Goal: Task Accomplishment & Management: Manage account settings

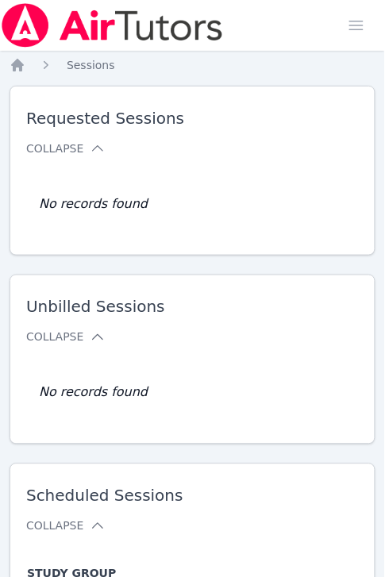
scroll to position [28, 0]
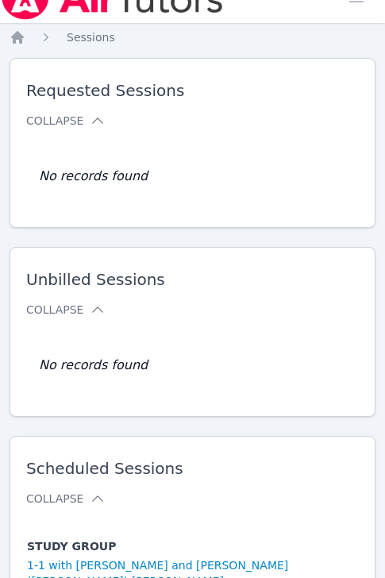
click at [248, 173] on div "Study Group Subject Students Date Notes Actions No records found" at bounding box center [192, 176] width 333 height 83
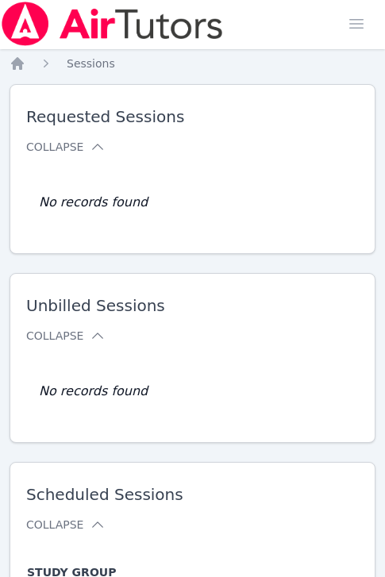
scroll to position [0, 0]
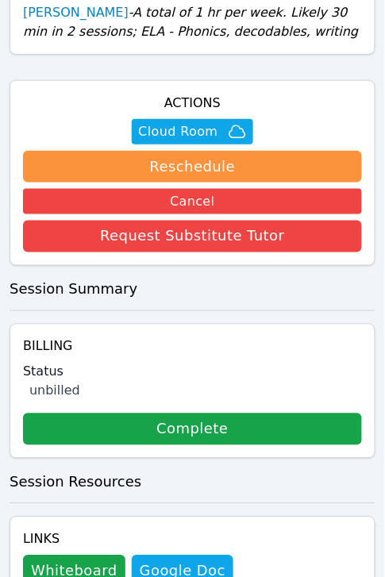
scroll to position [696, 0]
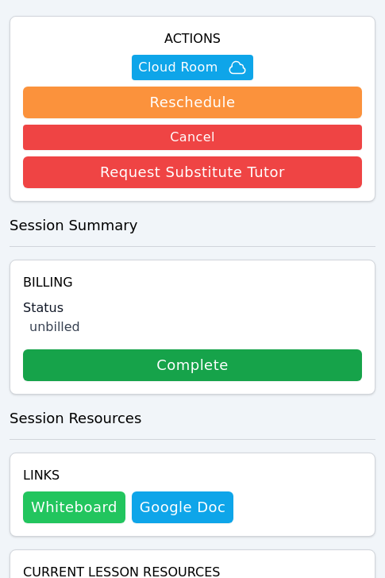
click at [78, 491] on button "Whiteboard" at bounding box center [74, 507] width 102 height 32
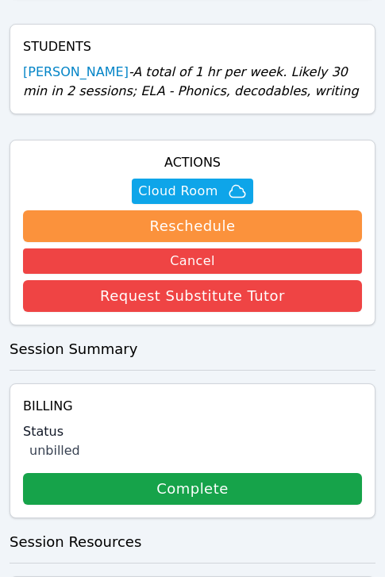
scroll to position [200, 0]
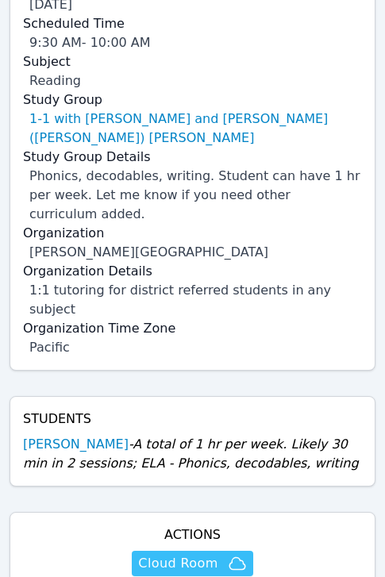
click at [191, 554] on span "Cloud Room" at bounding box center [177, 563] width 79 height 19
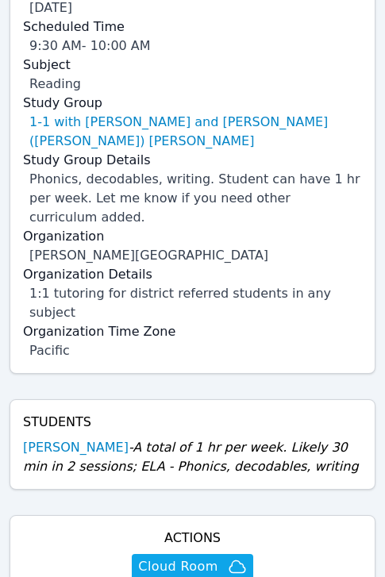
scroll to position [0, 0]
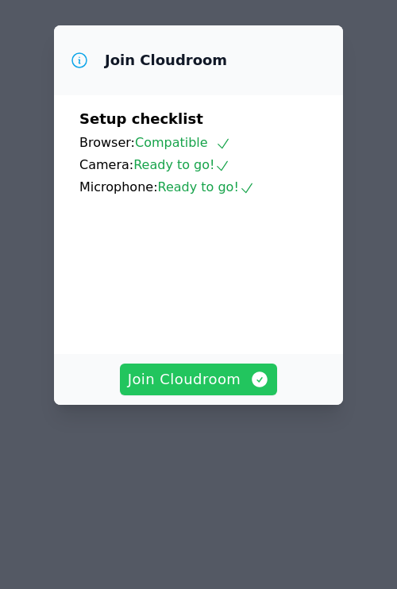
click at [214, 368] on span "Join Cloudroom" at bounding box center [199, 379] width 142 height 22
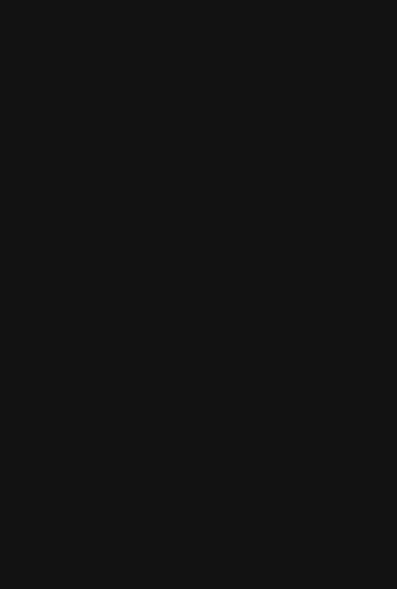
click at [275, 212] on main at bounding box center [198, 294] width 397 height 589
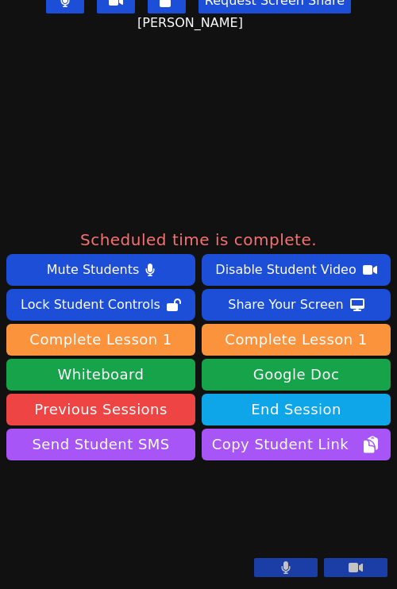
scroll to position [398, 0]
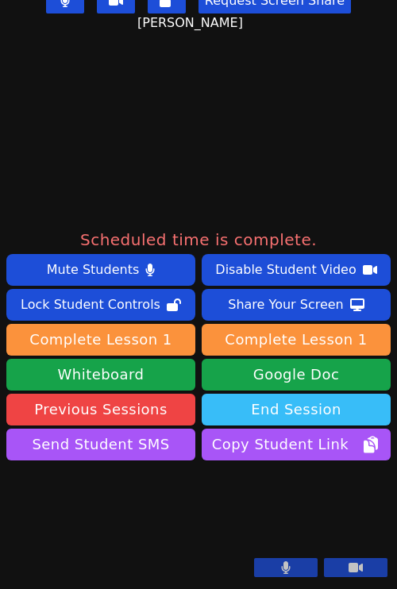
click at [298, 394] on button "End Session" at bounding box center [296, 410] width 189 height 32
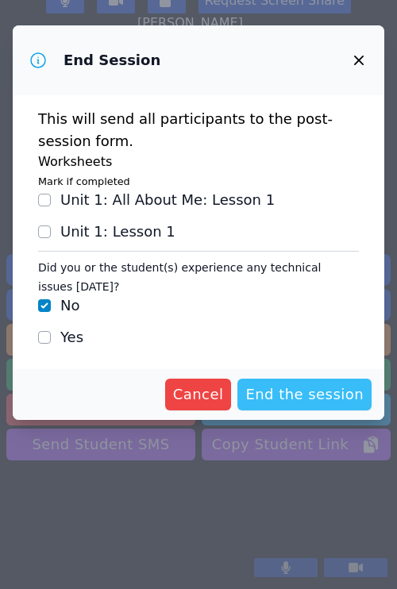
click at [302, 397] on span "End the session" at bounding box center [304, 394] width 118 height 22
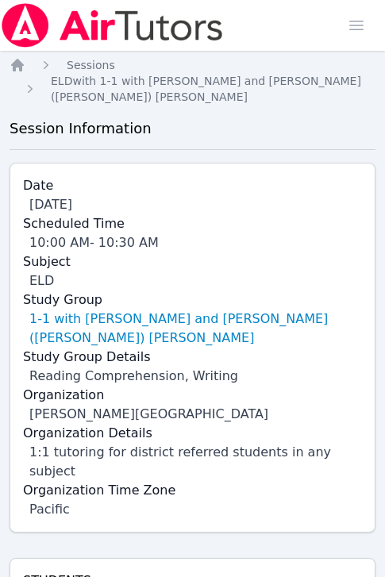
scroll to position [658, 0]
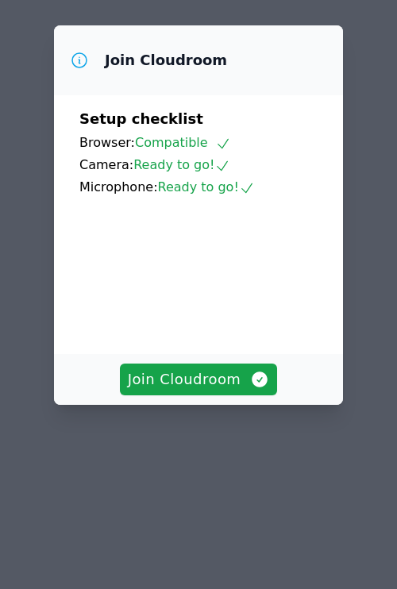
click at [216, 329] on video at bounding box center [198, 269] width 238 height 119
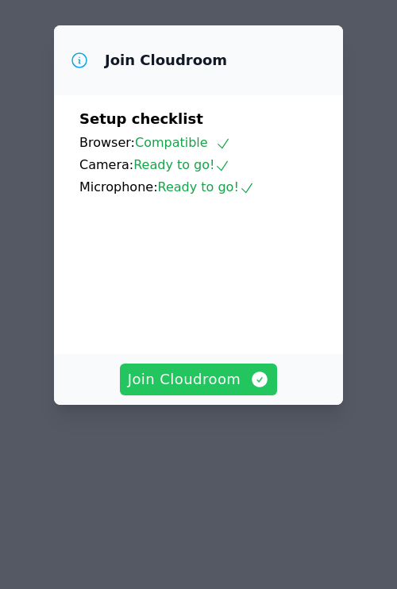
click at [224, 390] on span "Join Cloudroom" at bounding box center [199, 379] width 142 height 22
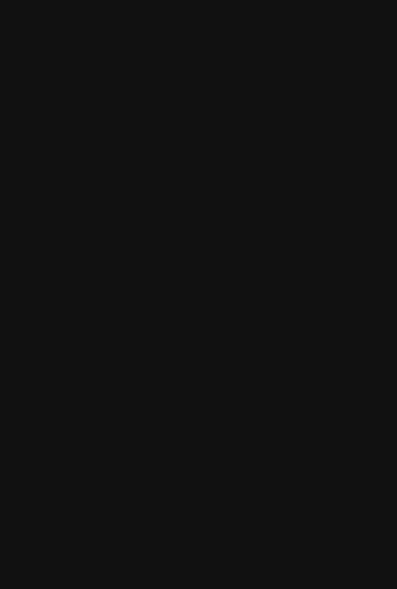
scroll to position [457, 0]
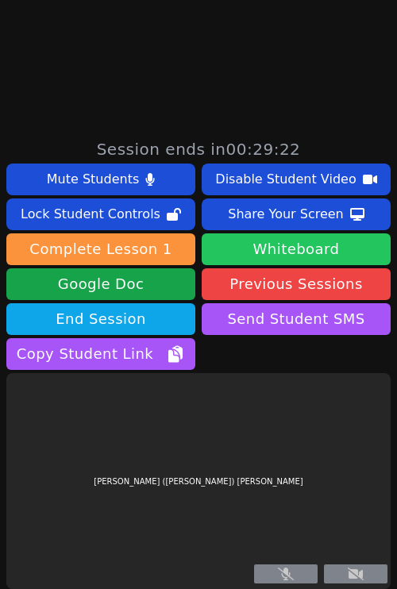
click at [287, 248] on button "Whiteboard" at bounding box center [296, 249] width 189 height 32
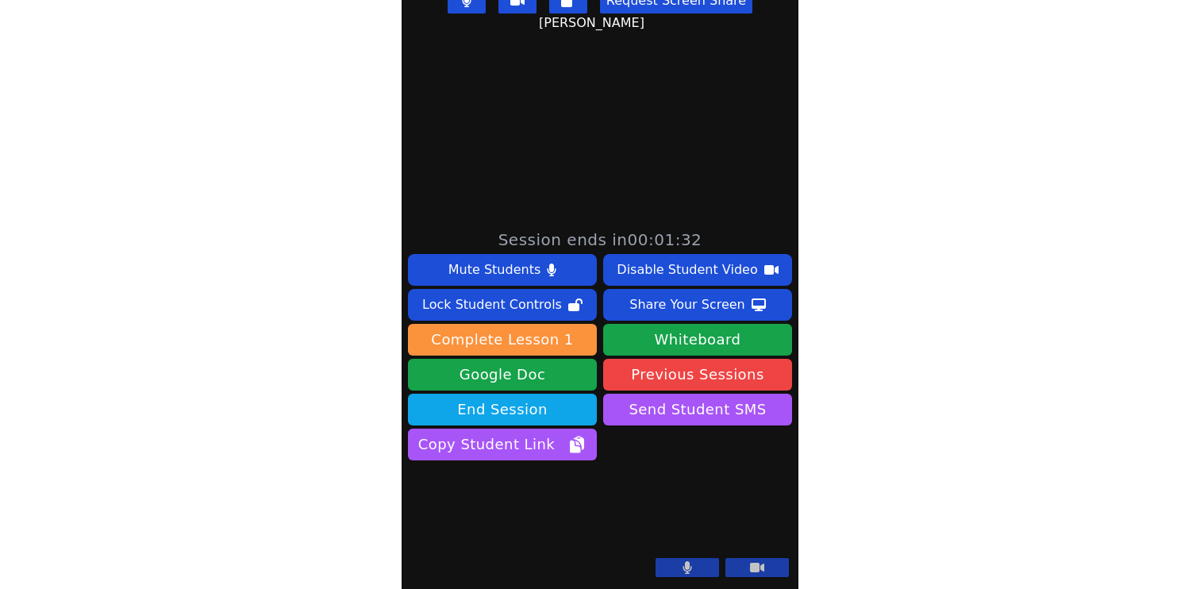
scroll to position [0, 0]
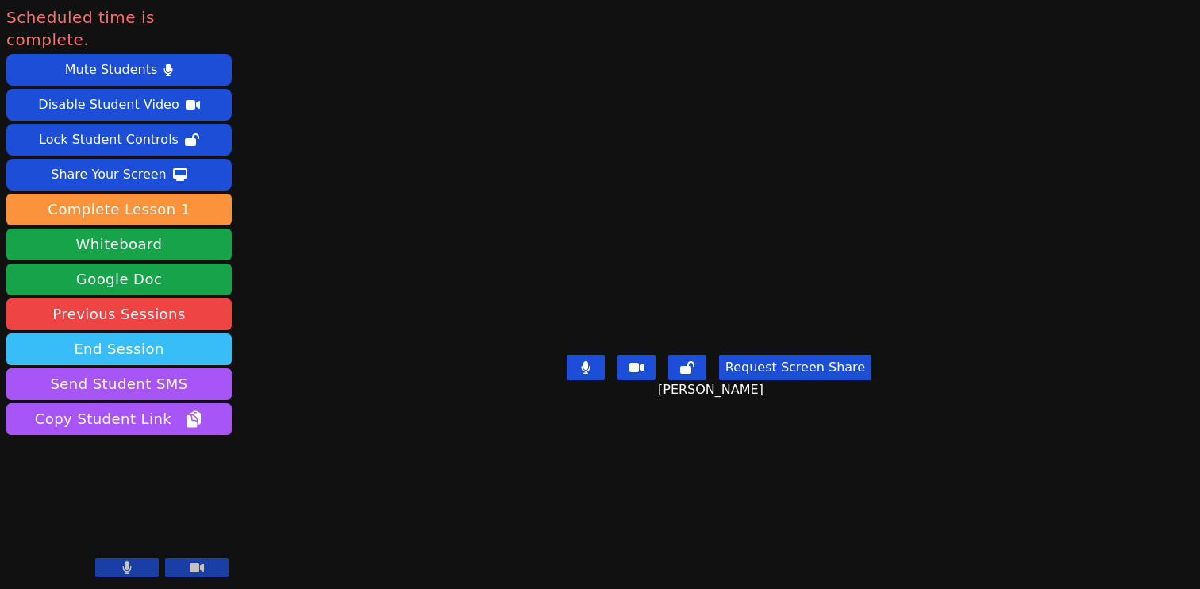
click at [125, 333] on button "End Session" at bounding box center [118, 349] width 225 height 32
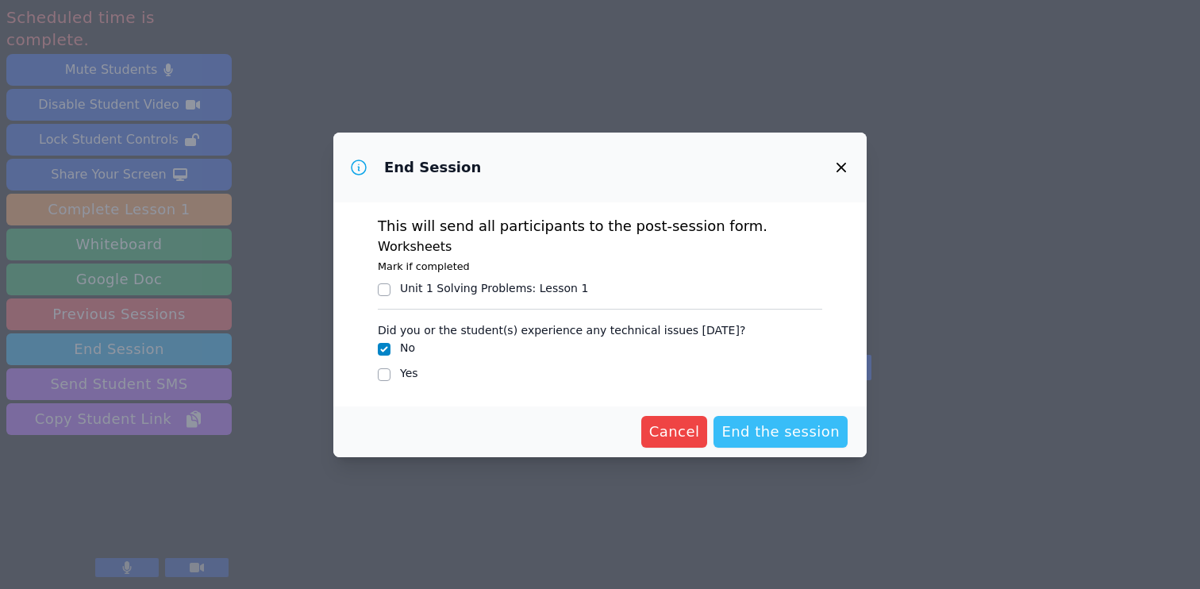
click at [396, 430] on span "End the session" at bounding box center [780, 432] width 118 height 22
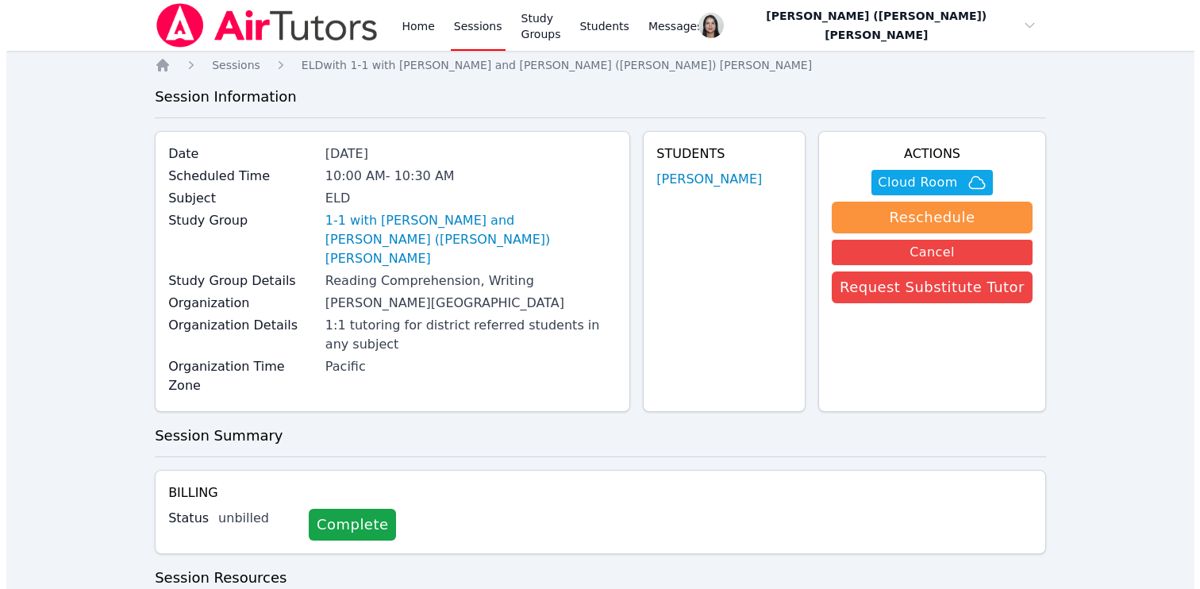
scroll to position [417, 0]
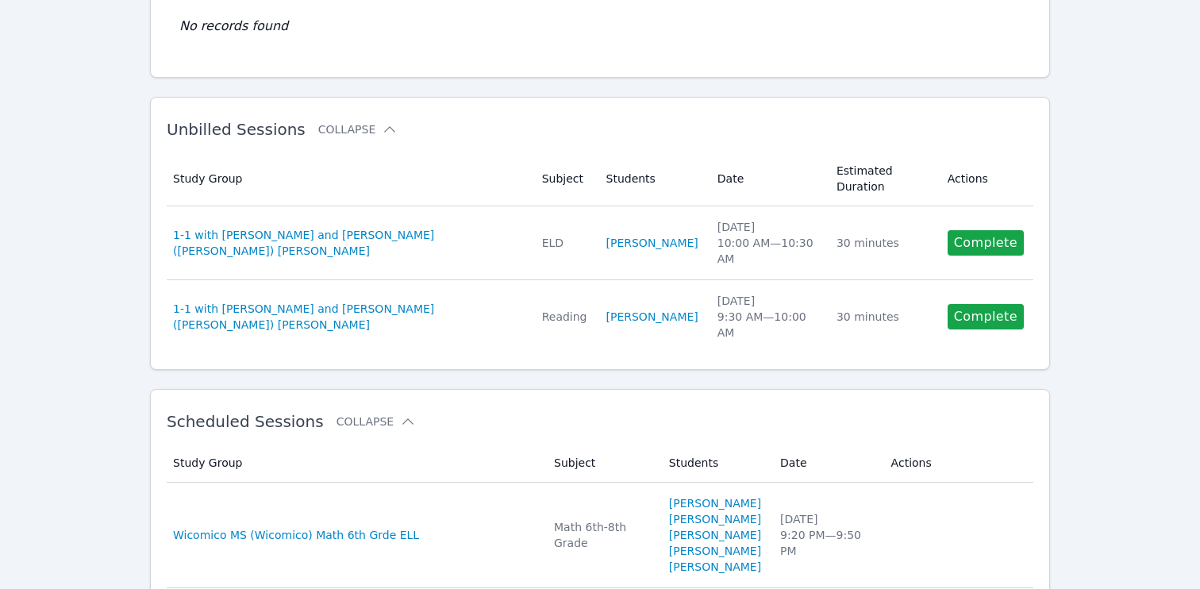
scroll to position [219, 0]
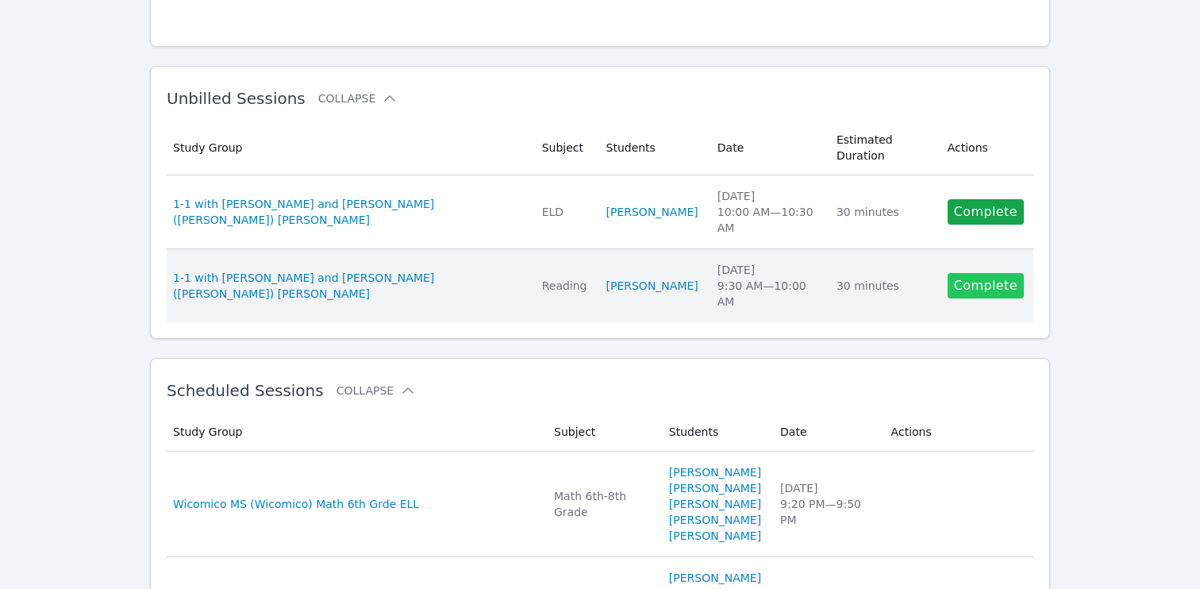
click at [976, 282] on link "Complete" at bounding box center [986, 285] width 76 height 25
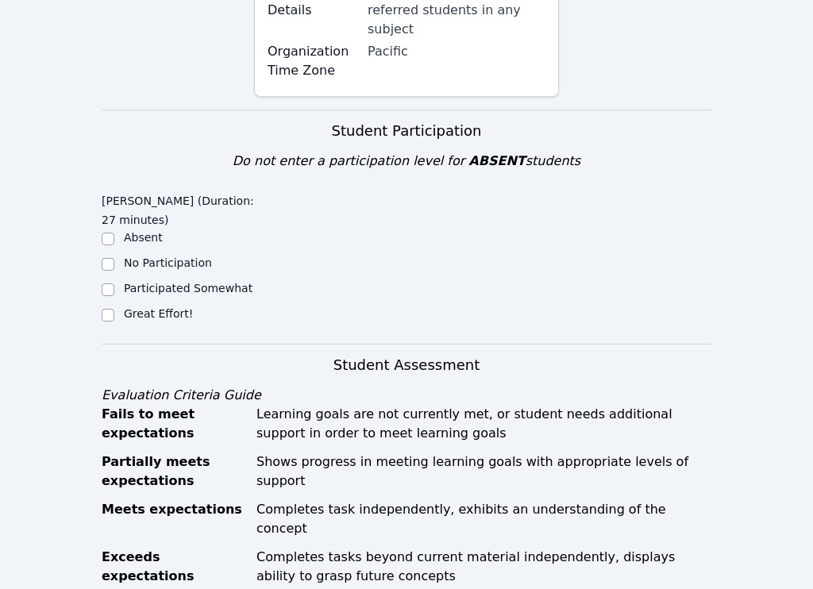
scroll to position [609, 0]
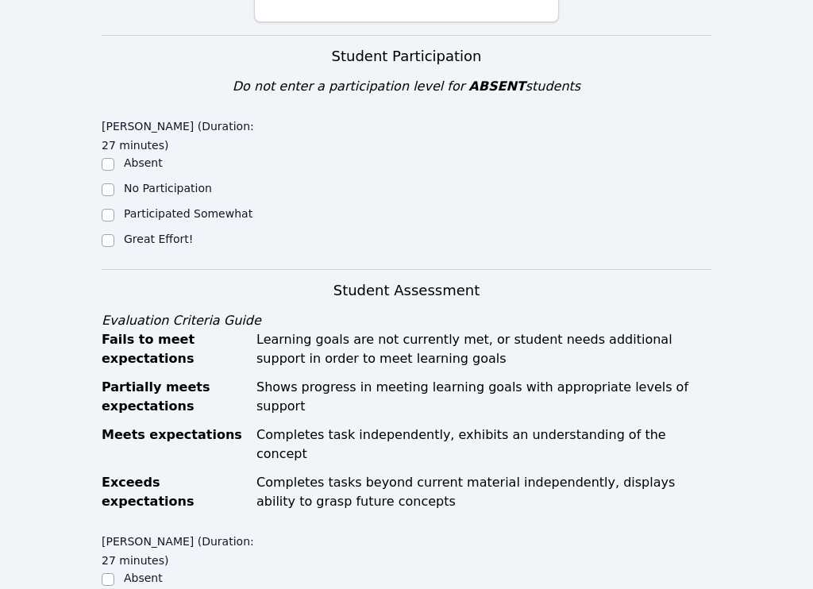
click at [164, 233] on label "Great Effort!" at bounding box center [158, 239] width 69 height 13
click at [114, 234] on input "Great Effort!" at bounding box center [108, 240] width 13 height 13
checkbox input "true"
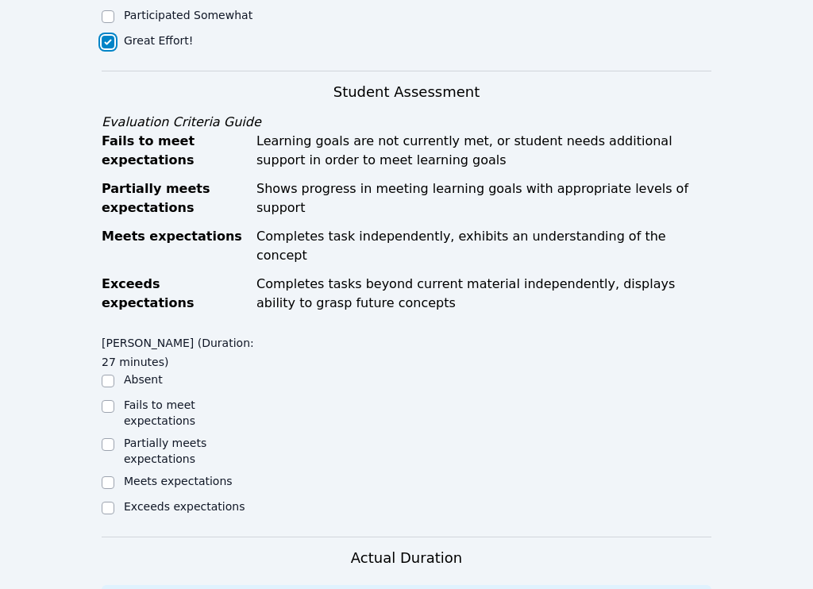
scroll to position [868, 0]
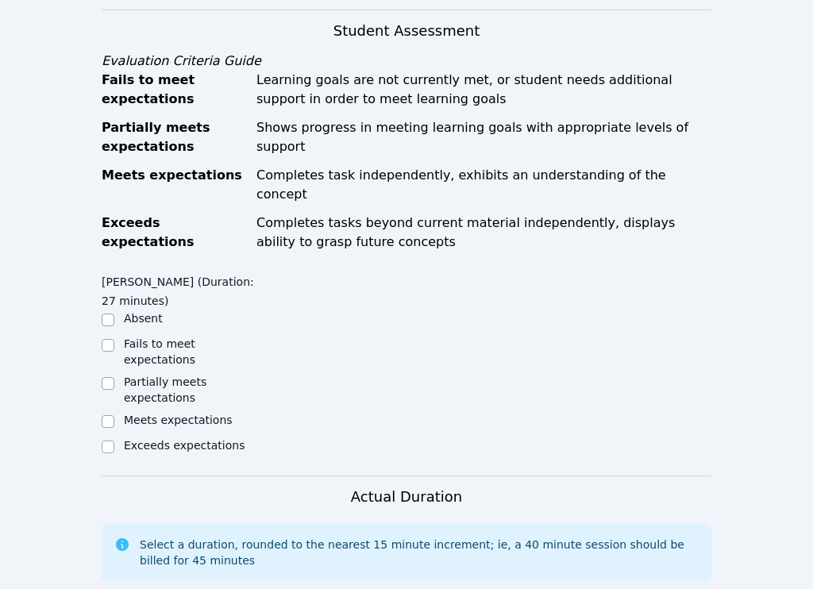
click at [144, 413] on label "Meets expectations" at bounding box center [178, 419] width 109 height 13
click at [114, 415] on input "Meets expectations" at bounding box center [108, 421] width 13 height 13
checkbox input "true"
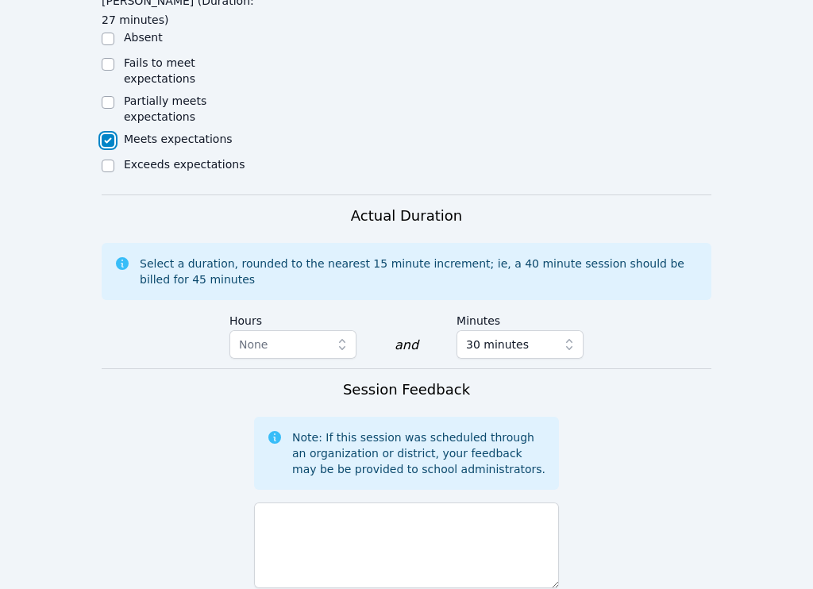
scroll to position [1206, 0]
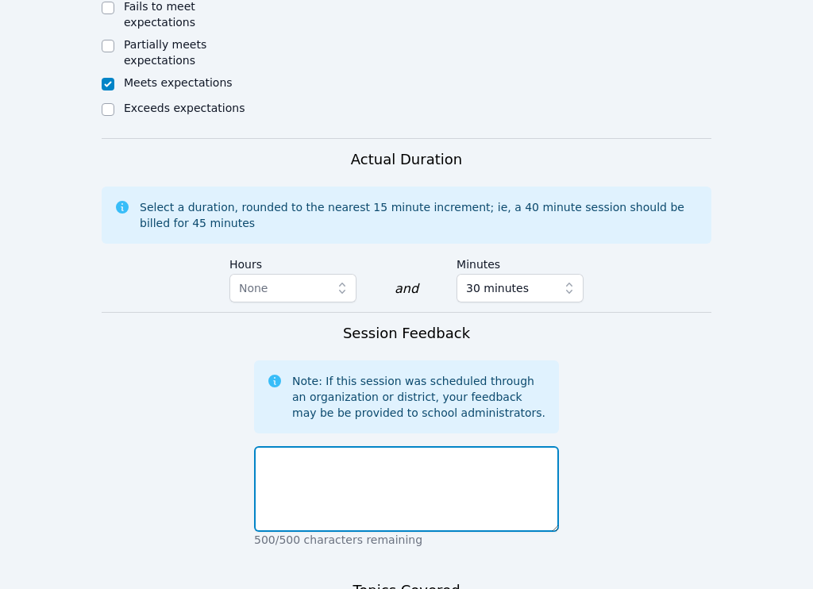
click at [294, 446] on textarea at bounding box center [406, 489] width 305 height 86
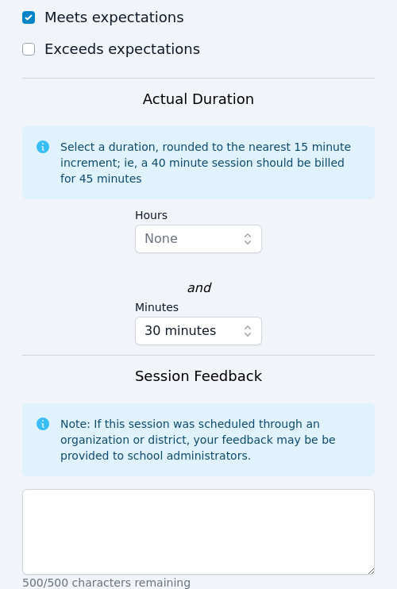
scroll to position [1406, 0]
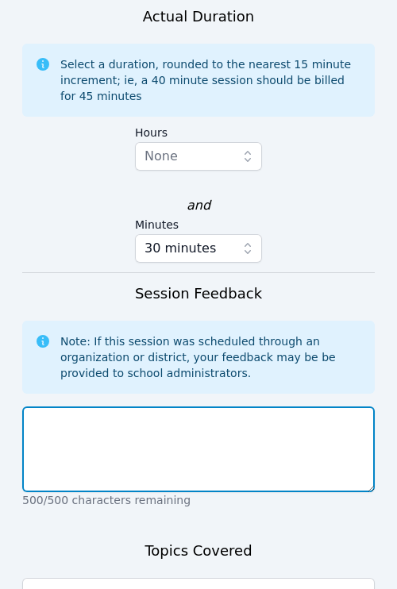
click at [255, 406] on textarea at bounding box center [198, 449] width 352 height 86
click at [217, 406] on textarea at bounding box center [198, 449] width 352 height 86
click at [231, 406] on textarea at bounding box center [198, 449] width 352 height 86
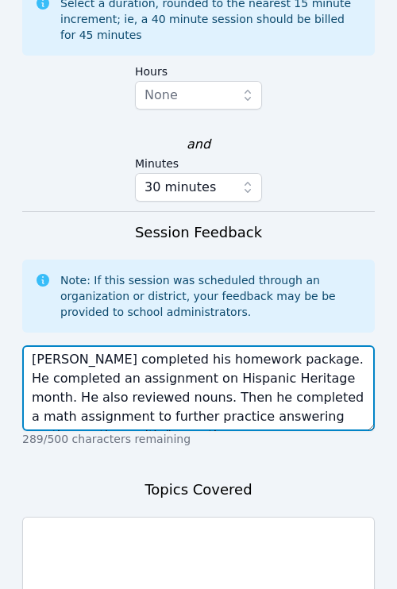
scroll to position [12, 0]
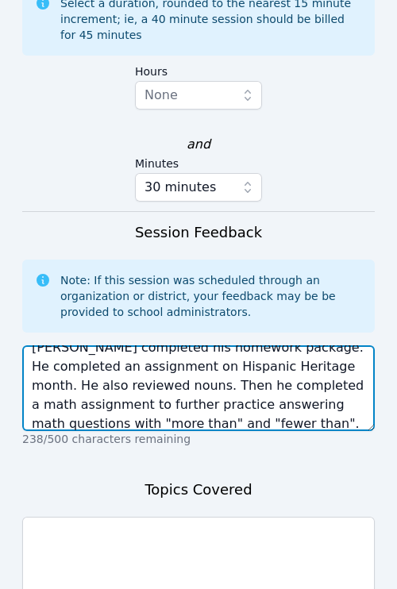
click at [184, 345] on textarea "Dante completed his homework package. He completed an assignment on Hispanic He…" at bounding box center [198, 388] width 352 height 86
click at [285, 345] on textarea "Dante completed his homework package. He completed an assignment on Hispanic He…" at bounding box center [198, 388] width 352 height 86
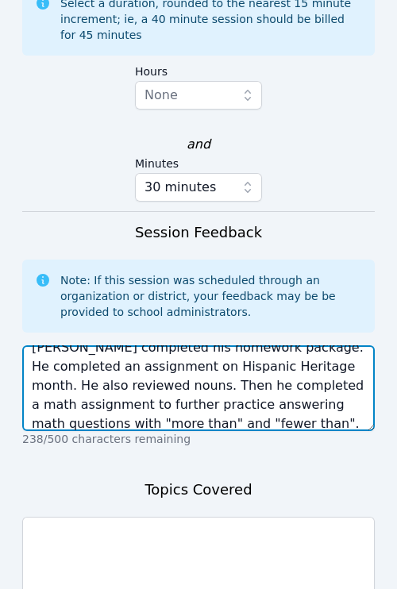
click at [285, 345] on textarea "Dante completed his homework package. He completed an assignment on Hispanic He…" at bounding box center [198, 388] width 352 height 86
paste textarea ", including an assignment on Hispanic Heritage Month. He also reviewed nouns an…"
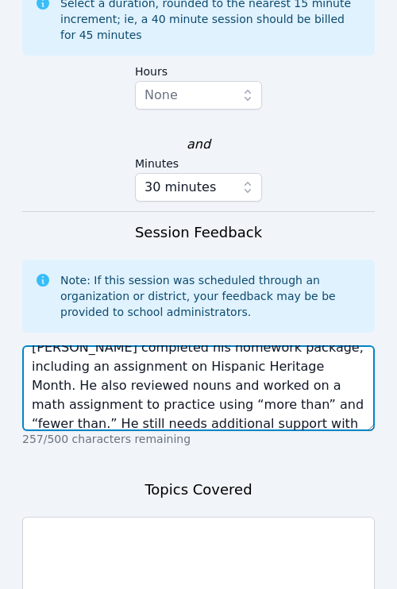
type textarea "Dante completed his homework package, including an assignment on Hispanic Herit…"
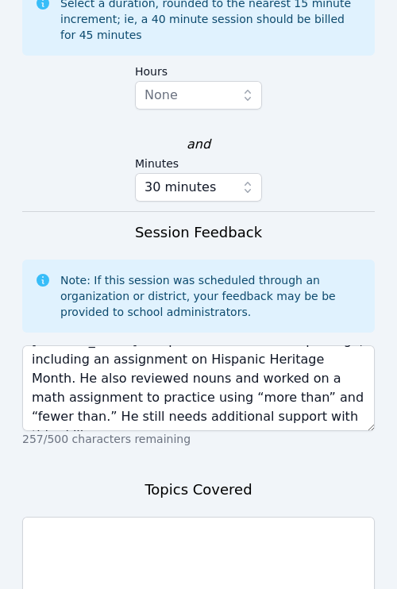
scroll to position [0, 0]
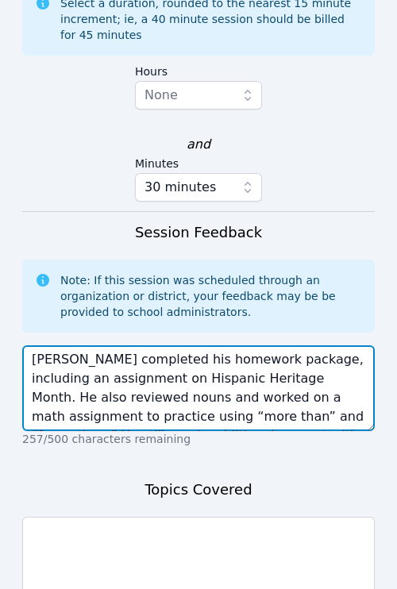
click at [209, 345] on textarea "Dante completed his homework package, including an assignment on Hispanic Herit…" at bounding box center [198, 388] width 352 height 86
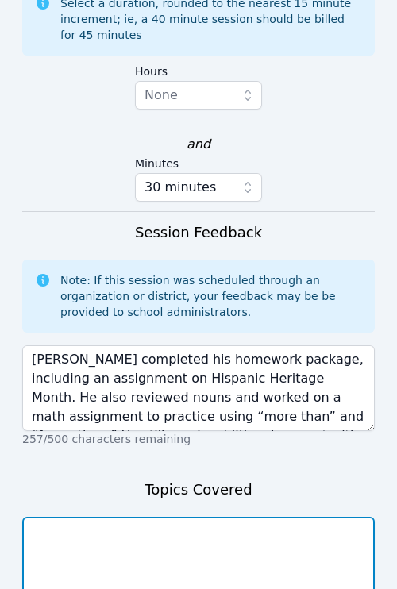
click at [182, 517] on textarea at bounding box center [198, 560] width 352 height 86
paste textarea "Dante completed his homework package, including an assignment on Hispanic Herit…"
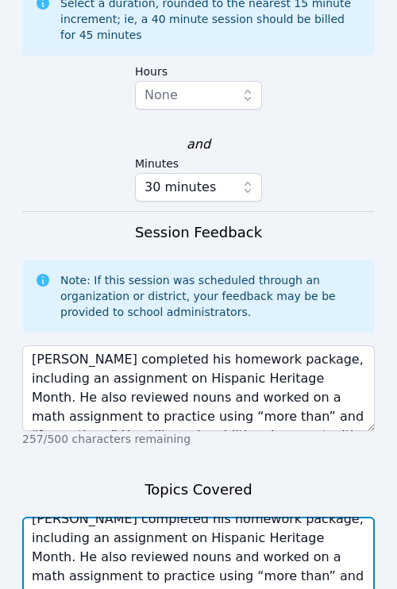
scroll to position [19, 0]
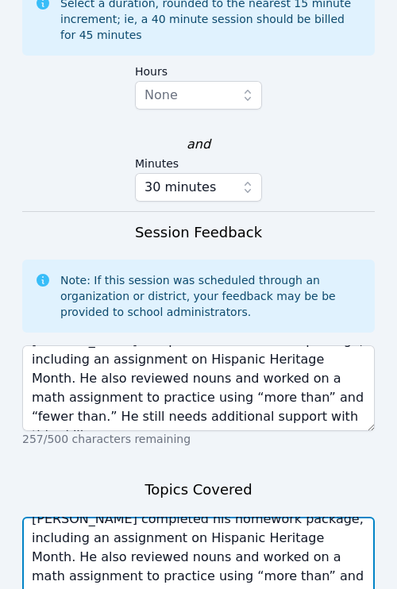
type textarea "Dante completed his homework package, including an assignment on Hispanic Herit…"
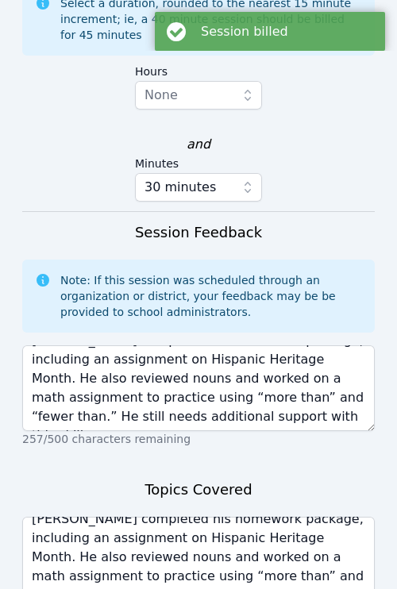
scroll to position [0, 0]
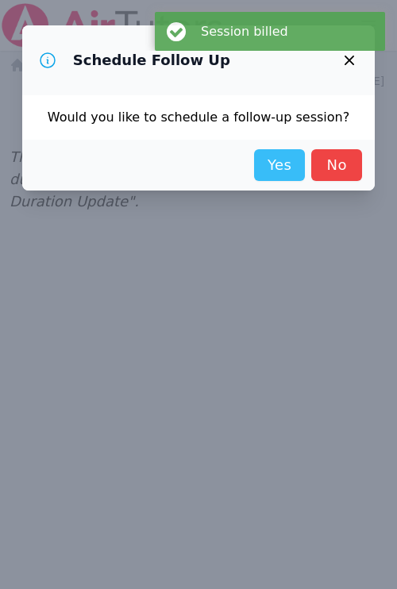
click at [256, 164] on link "Yes" at bounding box center [279, 165] width 51 height 32
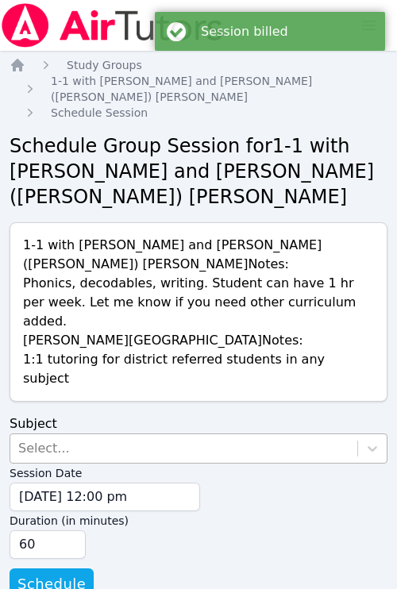
click at [213, 434] on div "Select..." at bounding box center [183, 448] width 347 height 29
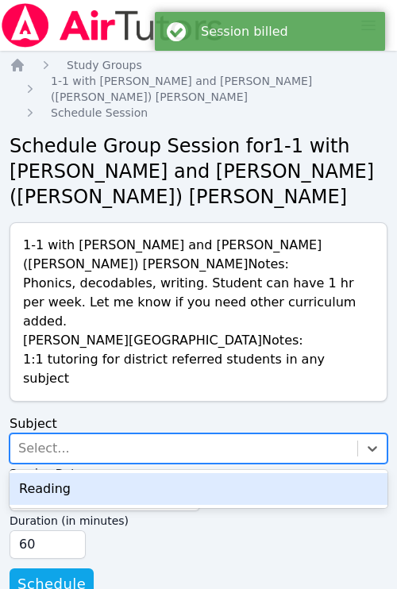
click at [171, 473] on div "Reading" at bounding box center [199, 489] width 378 height 32
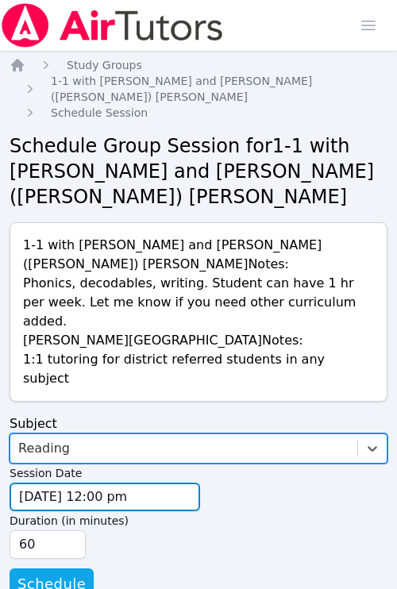
click at [126, 483] on input "[DATE] 12:00 pm" at bounding box center [105, 497] width 190 height 29
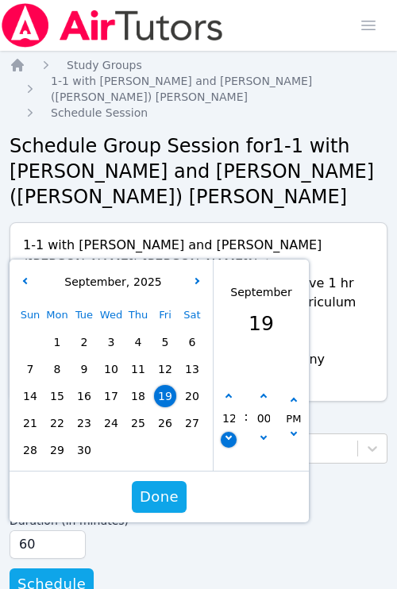
click at [222, 432] on button "button" at bounding box center [229, 440] width 16 height 16
type input "09/19/2025 11:00 am"
type input "11"
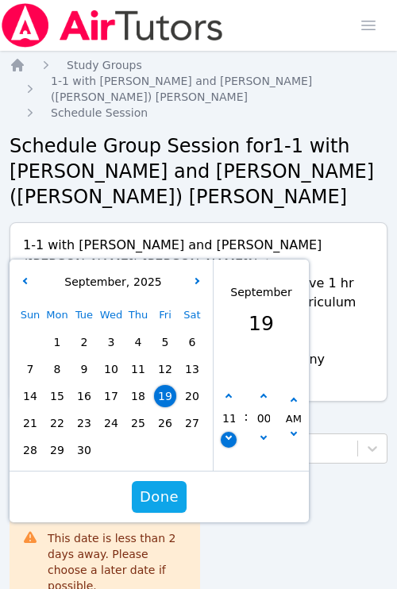
click at [222, 432] on button "button" at bounding box center [229, 440] width 16 height 16
type input "09/19/2025 10:00 am"
type input "10"
click at [222, 432] on button "button" at bounding box center [229, 440] width 16 height 16
type input "09/19/2025 09:00 am"
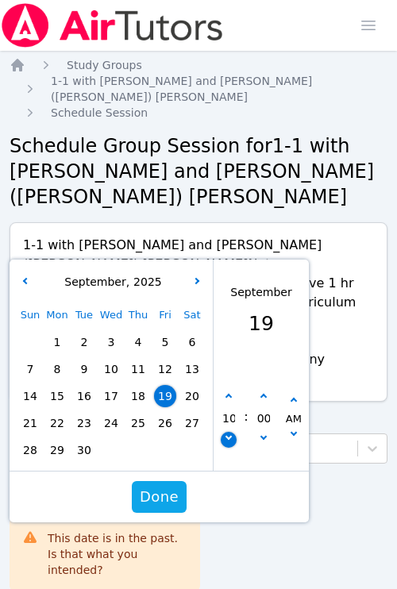
type input "09"
click at [264, 389] on button "button" at bounding box center [264, 397] width 16 height 16
type input "09/19/2025 09:05 am"
type input "05"
click at [264, 389] on button "button" at bounding box center [264, 397] width 16 height 16
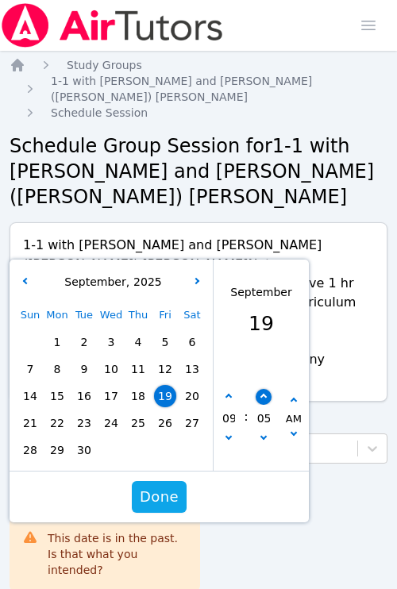
type input "09/19/2025 09:10 am"
type input "10"
click at [264, 389] on button "button" at bounding box center [264, 397] width 16 height 16
type input "09/19/2025 09:15 am"
type input "15"
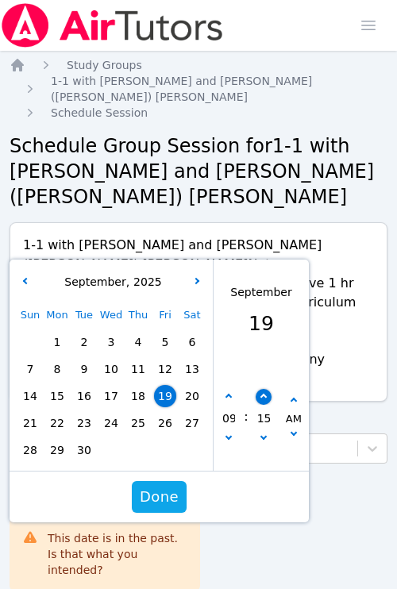
click at [264, 389] on button "button" at bounding box center [264, 397] width 16 height 16
type input "09/19/2025 09:20 am"
type input "20"
click at [264, 389] on button "button" at bounding box center [264, 397] width 16 height 16
type input "09/19/2025 09:25 am"
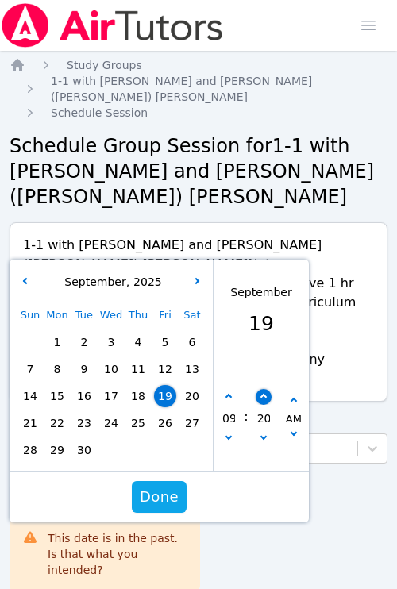
type input "25"
click at [264, 389] on button "button" at bounding box center [264, 397] width 16 height 16
type input "09/19/2025 09:30 am"
type input "30"
click at [165, 412] on span "26" at bounding box center [165, 423] width 22 height 22
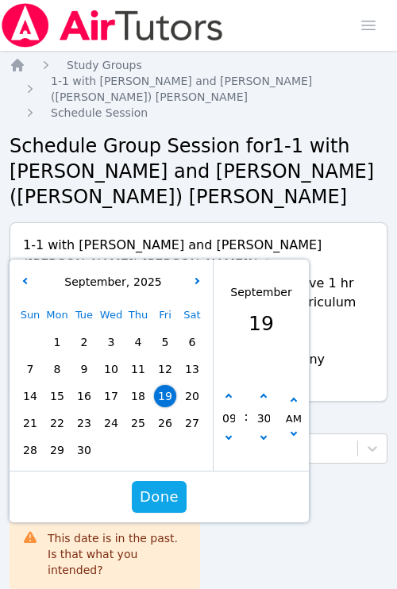
type input "09/26/2025 09:30 am"
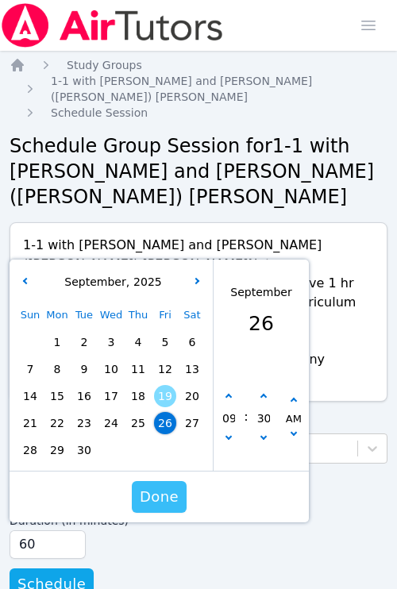
click at [159, 486] on span "Done" at bounding box center [159, 497] width 39 height 22
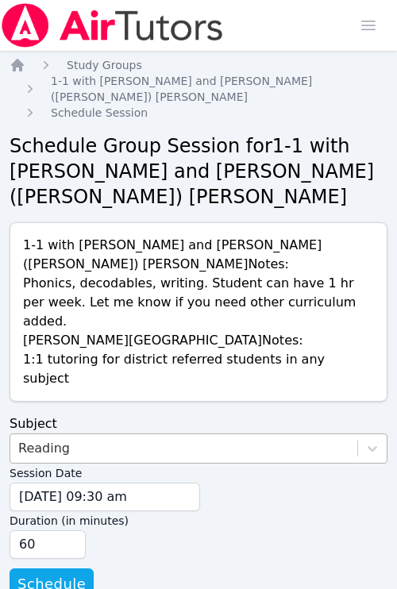
click at [270, 434] on div "Reading" at bounding box center [183, 448] width 347 height 29
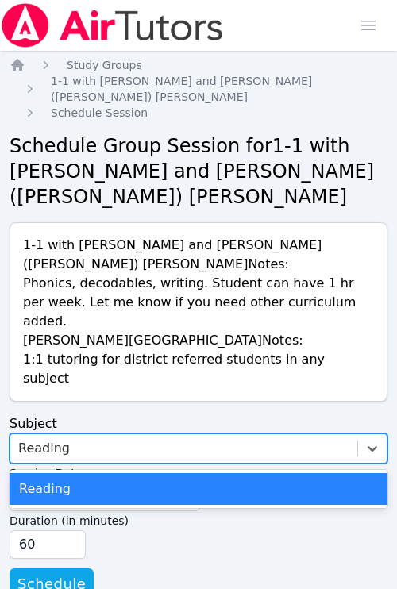
click at [270, 434] on div "Reading" at bounding box center [183, 448] width 347 height 29
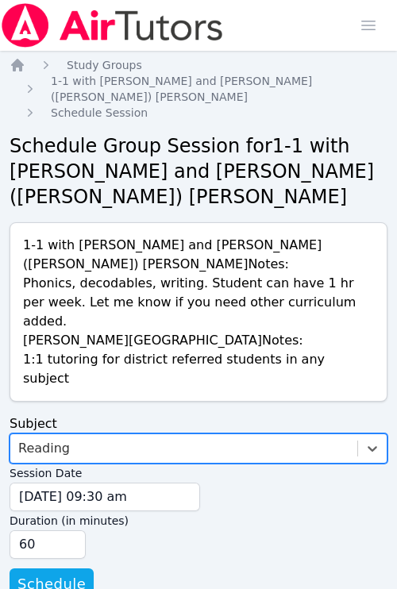
click at [232, 511] on label "Duration (in minutes)" at bounding box center [199, 520] width 378 height 19
click at [86, 530] on input "60" at bounding box center [48, 544] width 76 height 29
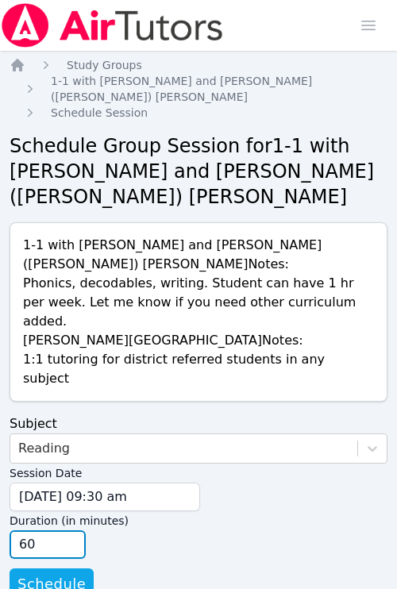
click at [71, 530] on input "45" at bounding box center [48, 544] width 76 height 29
type input "30"
click at [71, 530] on input "30" at bounding box center [48, 544] width 76 height 29
click at [118, 516] on div "Duration (in minutes) 30" at bounding box center [199, 535] width 378 height 48
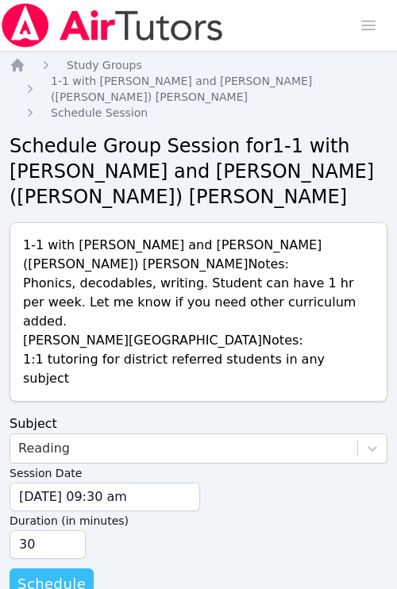
click at [51, 573] on span "Schedule" at bounding box center [51, 584] width 68 height 22
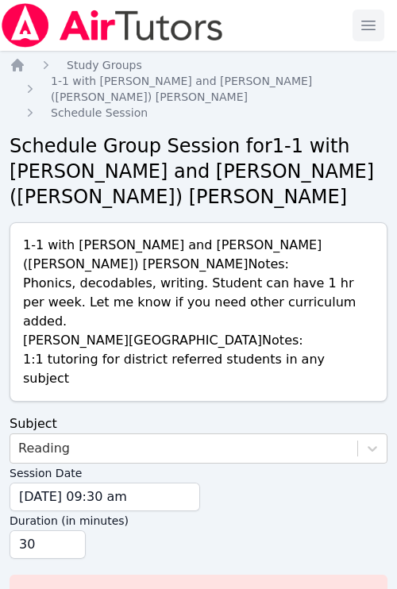
click at [352, 33] on span "button" at bounding box center [368, 25] width 35 height 35
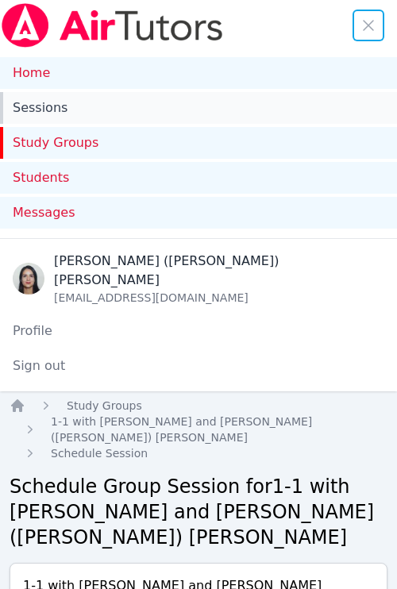
click at [57, 117] on link "Sessions" at bounding box center [198, 108] width 397 height 32
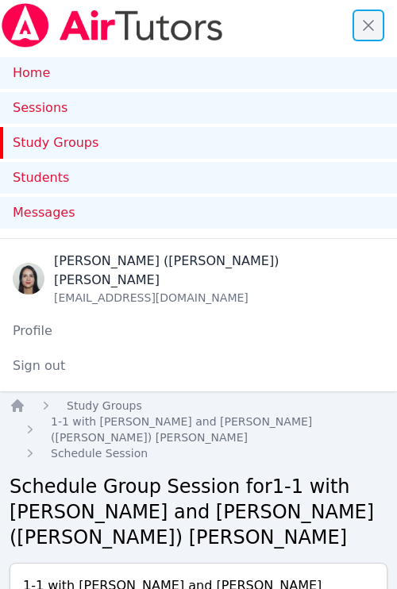
click at [368, 17] on span "button" at bounding box center [368, 25] width 35 height 35
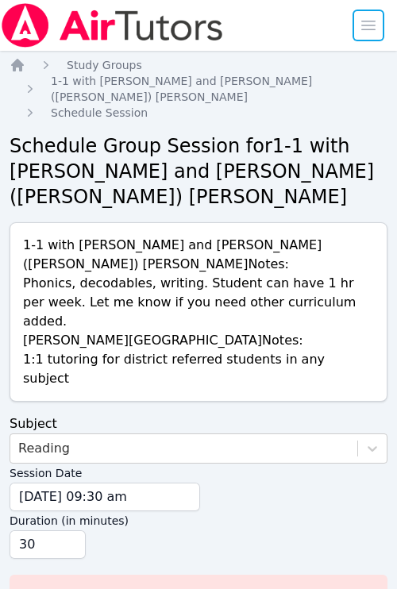
scroll to position [27, 0]
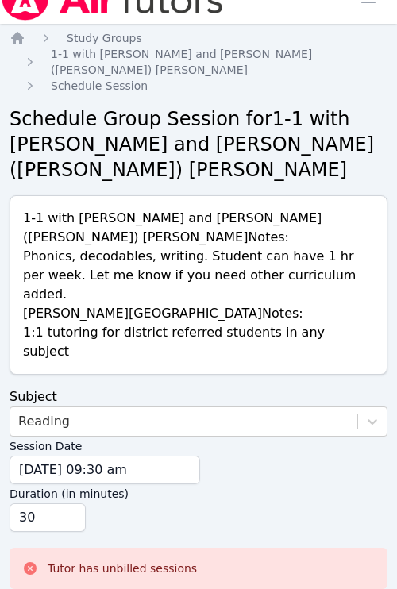
click at [76, 552] on form "Subject Reading Session Date 09/26/2025 09:30 am 9/26/2025 9:30 am Duration (in…" at bounding box center [199, 507] width 378 height 240
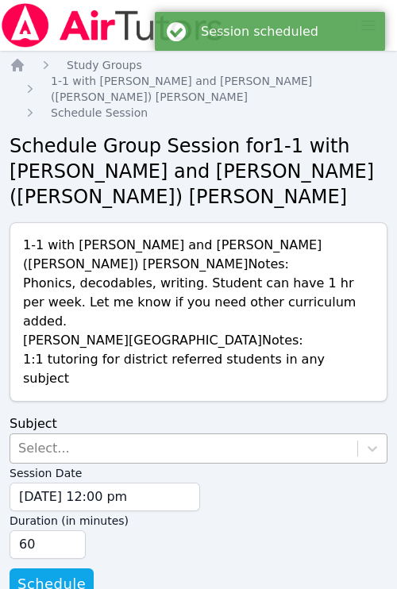
click at [87, 434] on div "Select..." at bounding box center [183, 448] width 347 height 29
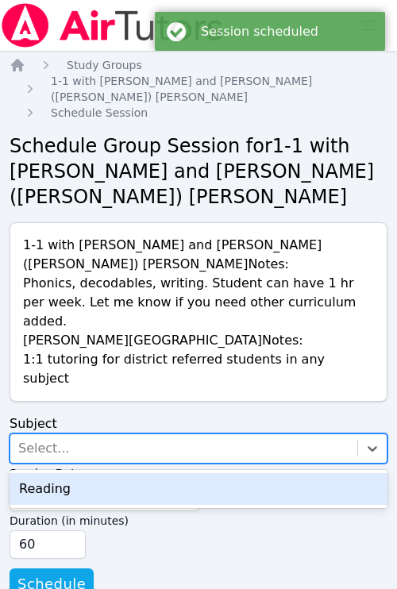
click at [79, 473] on div "Reading" at bounding box center [199, 489] width 378 height 32
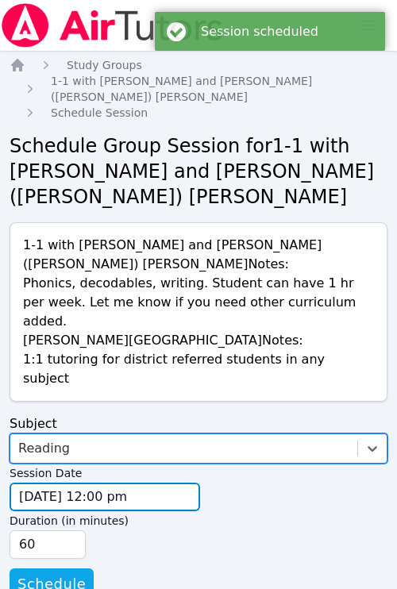
click at [71, 483] on input "[DATE] 12:00 pm" at bounding box center [105, 497] width 190 height 29
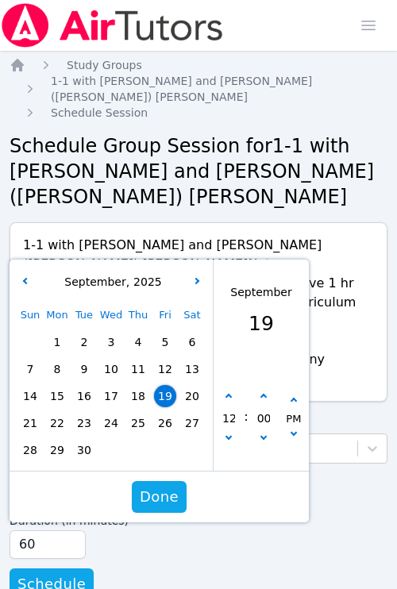
click at [112, 412] on span "24" at bounding box center [111, 423] width 22 height 22
click at [221, 432] on button "button" at bounding box center [229, 440] width 16 height 16
type input "[DATE] 11:00 am"
type input "11"
click at [221, 432] on button "button" at bounding box center [229, 440] width 16 height 16
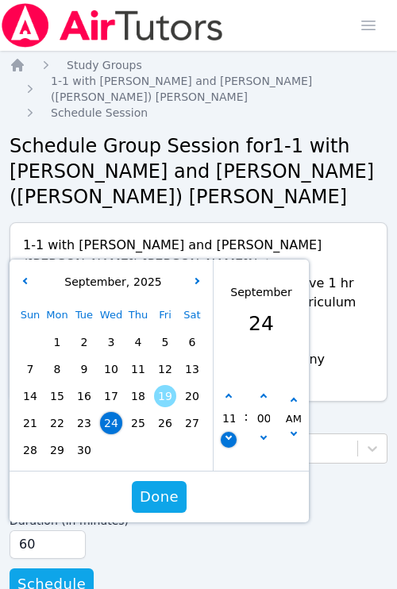
type input "[DATE] 10:00 am"
type input "10"
click at [225, 432] on button "button" at bounding box center [229, 440] width 16 height 16
type input "09/24/2025 09:00 am"
type input "09"
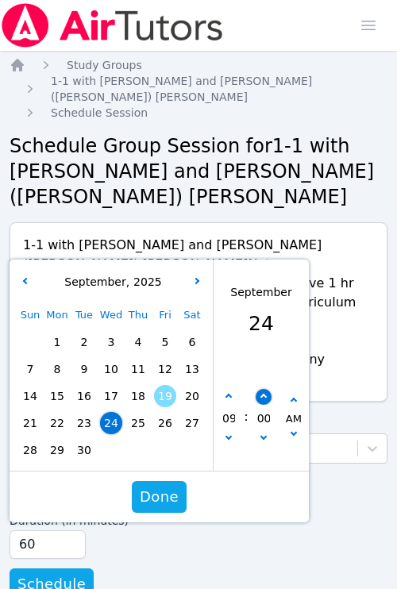
click at [263, 389] on button "button" at bounding box center [264, 397] width 16 height 16
type input "09/24/2025 09:05 am"
type input "05"
click at [263, 389] on button "button" at bounding box center [264, 397] width 16 height 16
type input "09/24/2025 09:10 am"
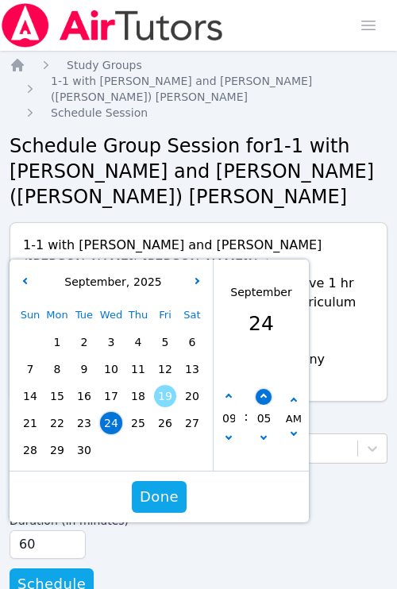
type input "10"
click at [263, 389] on button "button" at bounding box center [264, 397] width 16 height 16
type input "09/24/2025 09:15 am"
type input "15"
click at [263, 389] on button "button" at bounding box center [264, 397] width 16 height 16
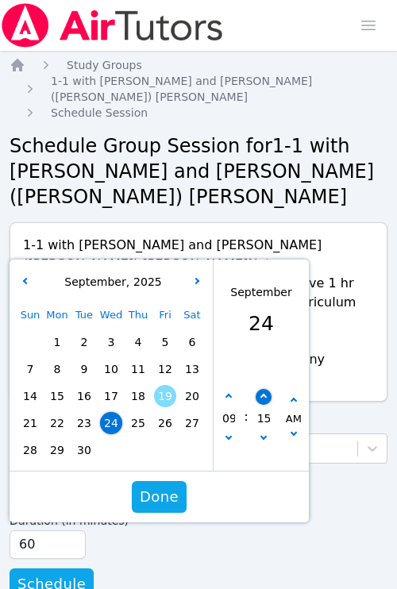
type input "09/24/2025 09:20 am"
type input "20"
click at [263, 389] on button "button" at bounding box center [264, 397] width 16 height 16
type input "09/24/2025 09:25 am"
type input "25"
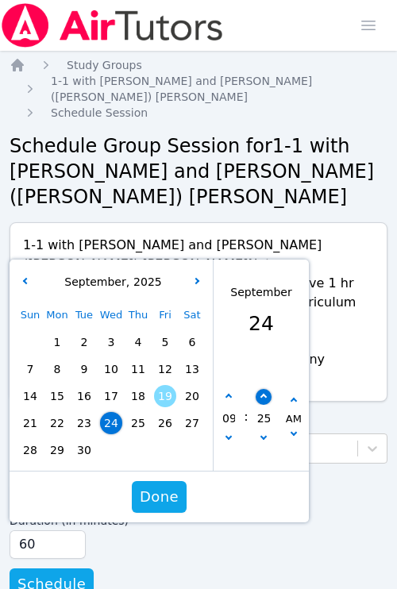
click at [263, 389] on button "button" at bounding box center [264, 397] width 16 height 16
type input "[DATE] 09:30 am"
type input "30"
click at [170, 486] on span "Done" at bounding box center [159, 497] width 39 height 22
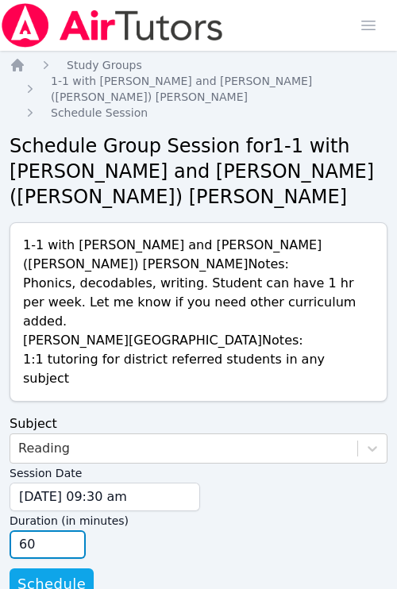
click at [71, 530] on input "45" at bounding box center [48, 544] width 76 height 29
click at [71, 530] on input "30" at bounding box center [48, 544] width 76 height 29
click at [71, 530] on input "15" at bounding box center [48, 544] width 76 height 29
type input "30"
click at [68, 530] on input "30" at bounding box center [48, 544] width 76 height 29
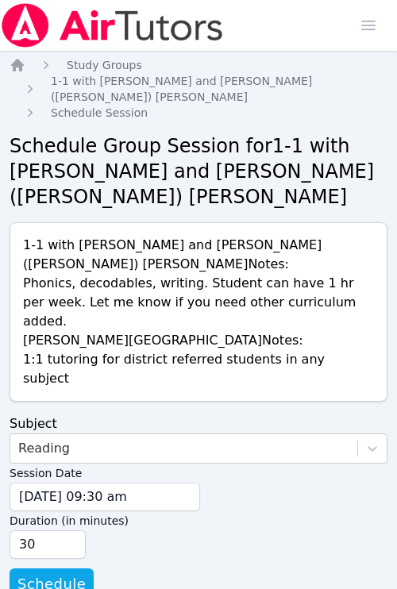
click at [96, 511] on div "Duration (in minutes) 30" at bounding box center [199, 535] width 378 height 48
click at [55, 573] on span "Schedule" at bounding box center [51, 584] width 68 height 22
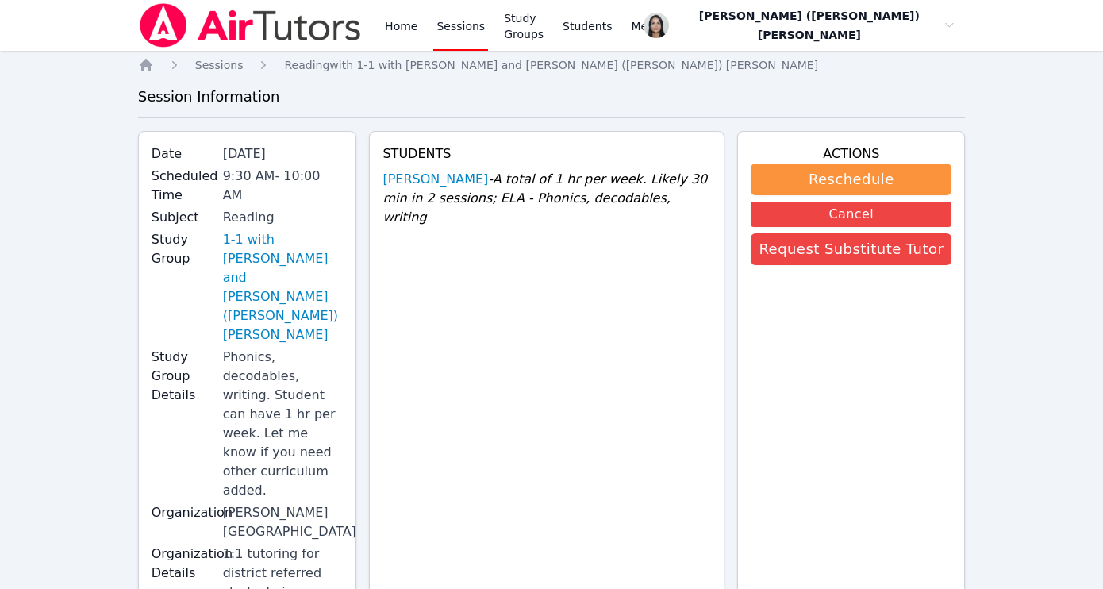
click at [456, 32] on link "Sessions" at bounding box center [460, 25] width 55 height 51
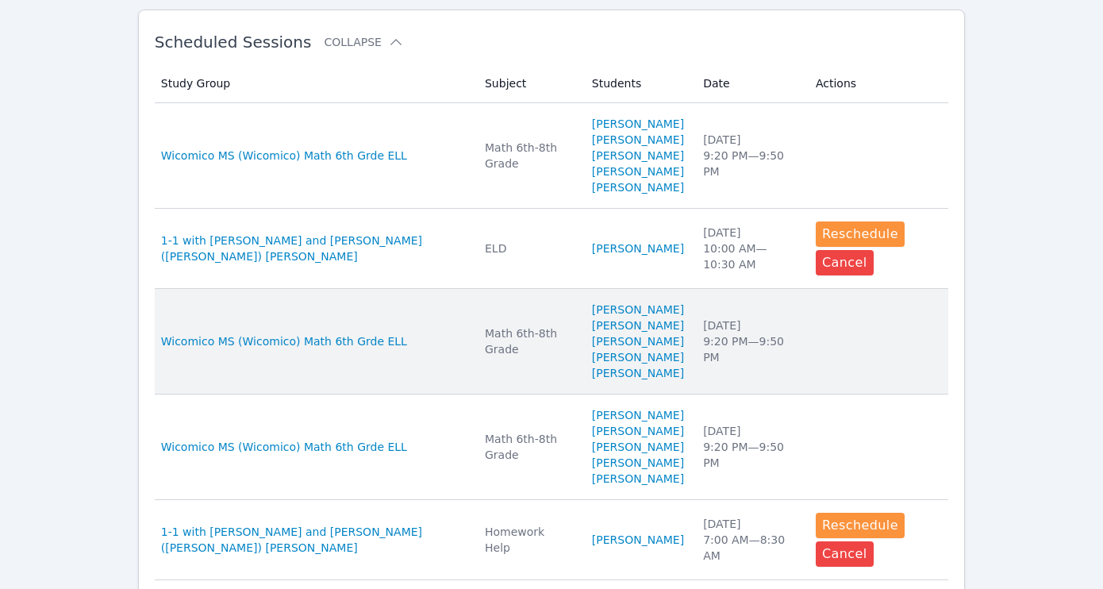
scroll to position [469, 0]
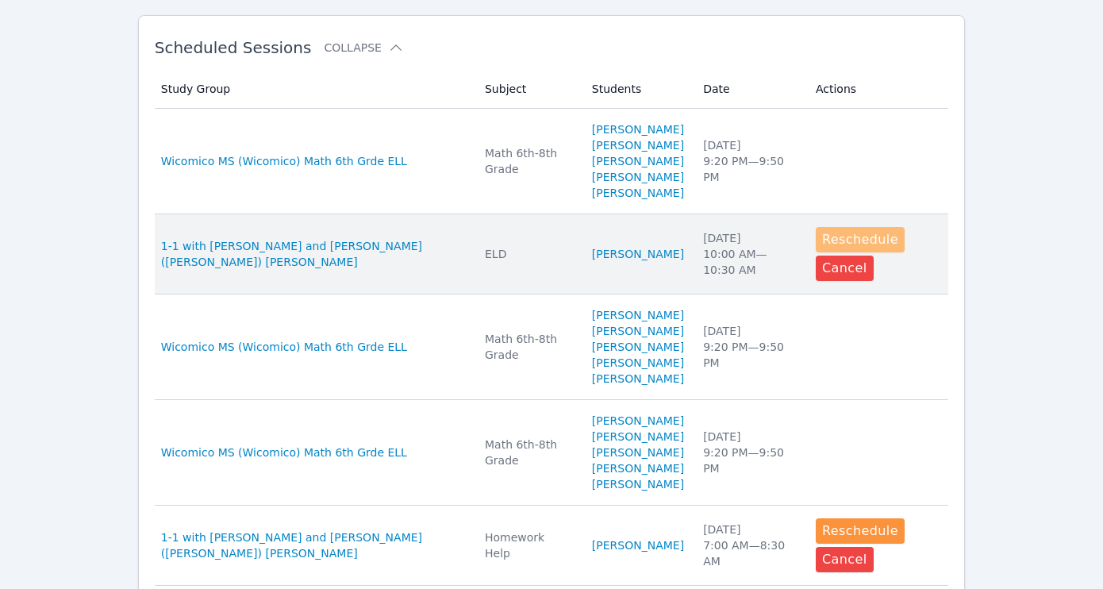
click at [833, 252] on button "Reschedule" at bounding box center [860, 239] width 89 height 25
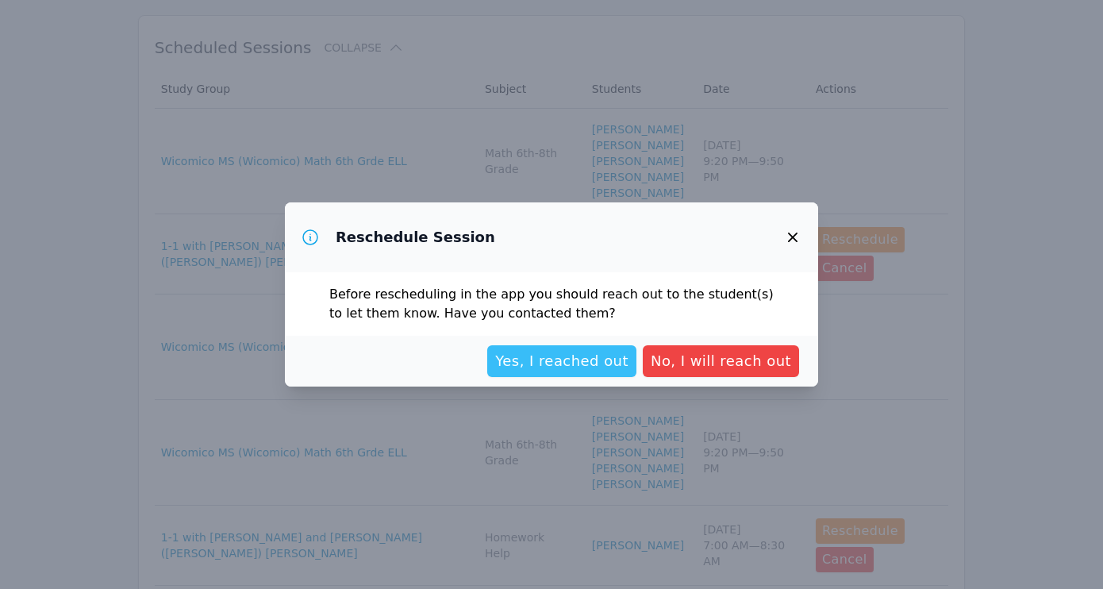
click at [594, 353] on span "Yes, I reached out" at bounding box center [561, 361] width 133 height 22
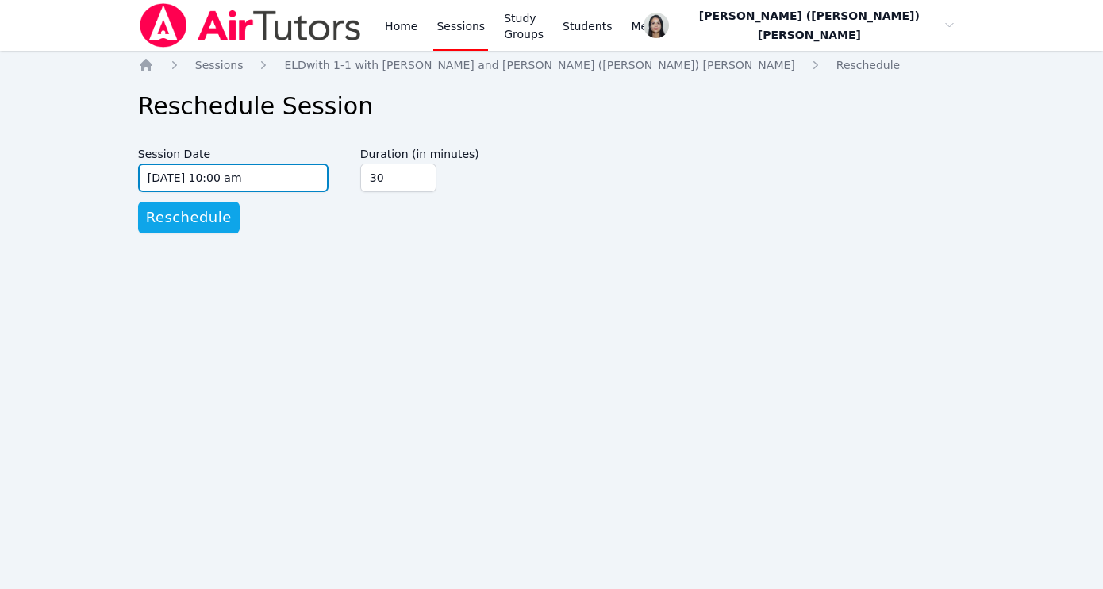
click at [296, 183] on input "[DATE] 10:00 am" at bounding box center [233, 177] width 190 height 29
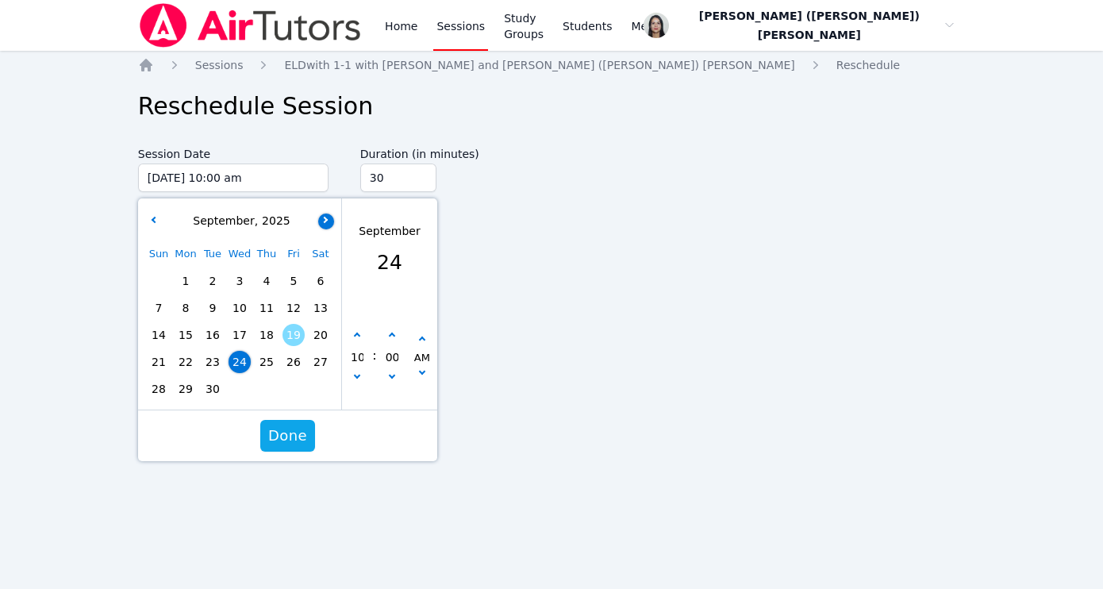
click at [323, 227] on button "button" at bounding box center [326, 221] width 16 height 16
click at [245, 277] on span "1" at bounding box center [240, 281] width 22 height 22
type input "10/01/2025 10:00 am"
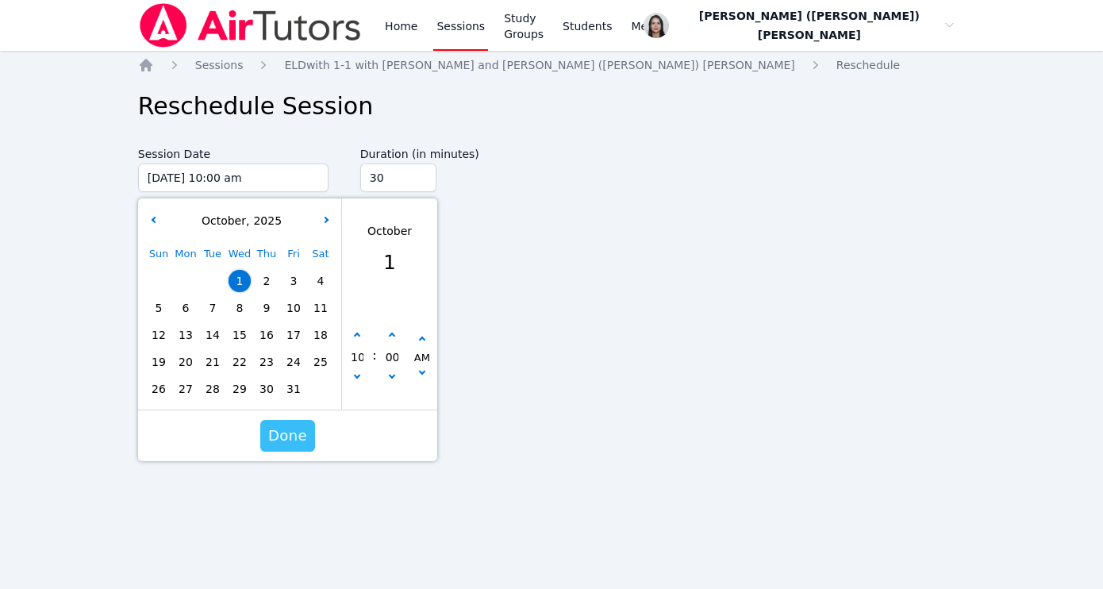
click at [285, 433] on span "Done" at bounding box center [287, 436] width 39 height 22
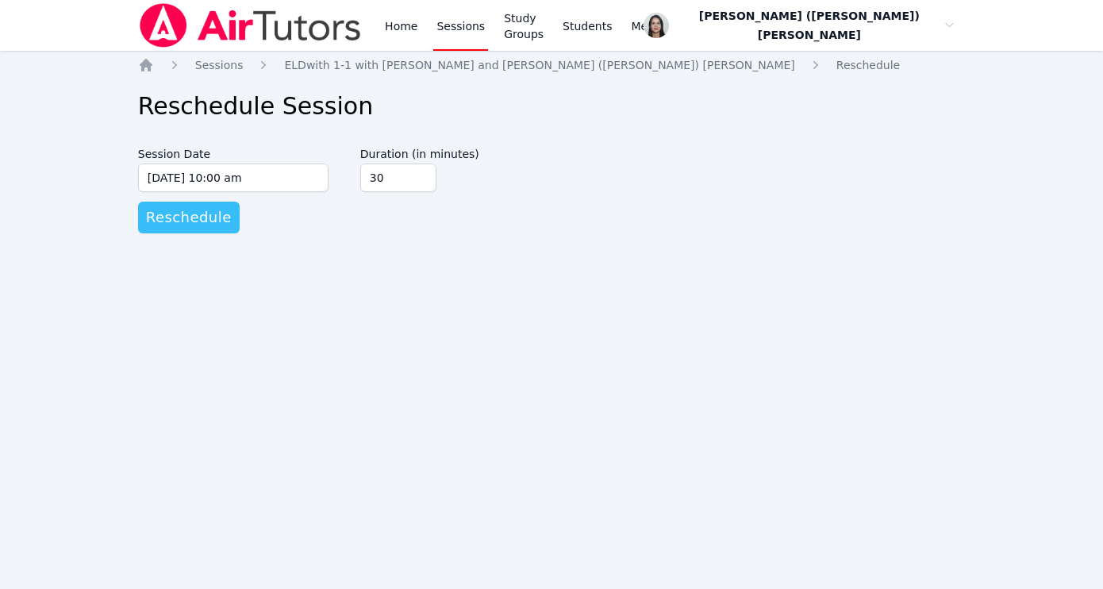
click at [205, 223] on span "Reschedule" at bounding box center [189, 217] width 86 height 22
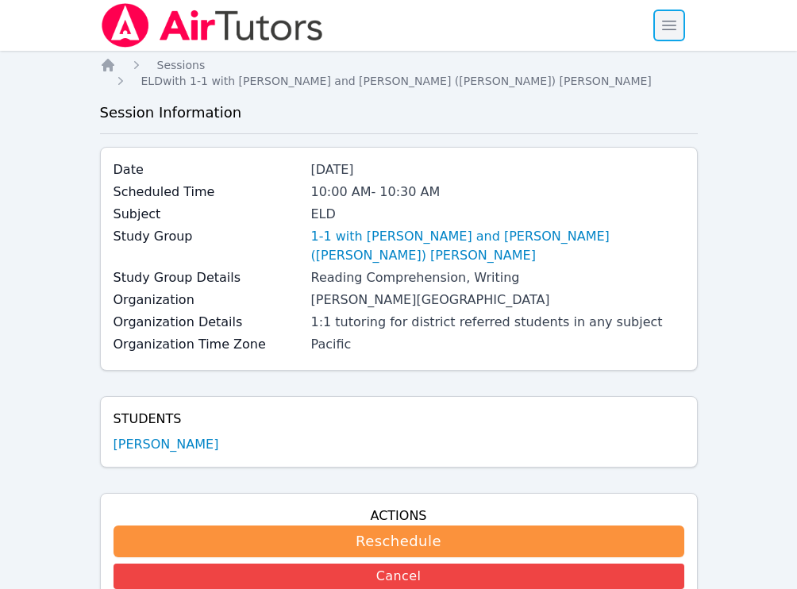
click at [662, 32] on span "button" at bounding box center [669, 25] width 35 height 35
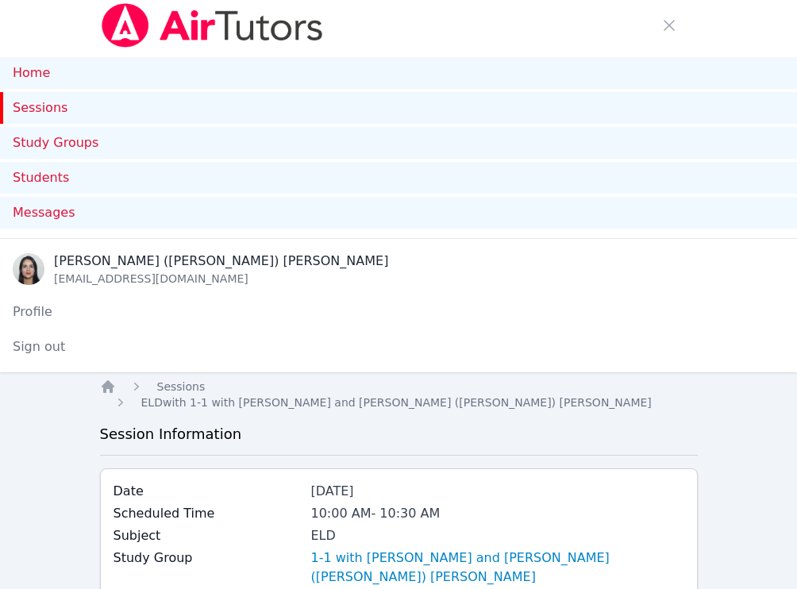
click at [17, 115] on link "Sessions" at bounding box center [398, 108] width 797 height 32
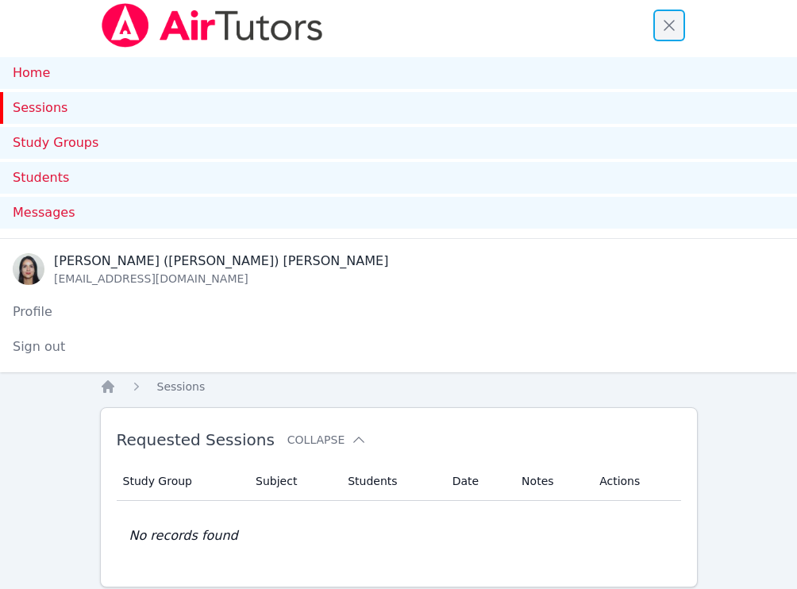
click at [674, 26] on span "button" at bounding box center [669, 25] width 35 height 35
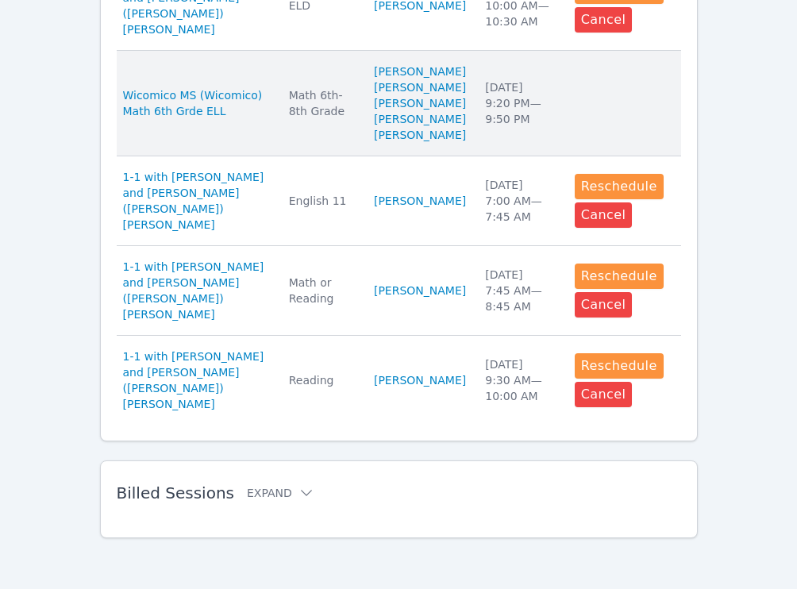
scroll to position [1279, 0]
click at [195, 119] on span "Wicomico MS (Wicomico) Math 6th Grde ELL" at bounding box center [196, 103] width 147 height 32
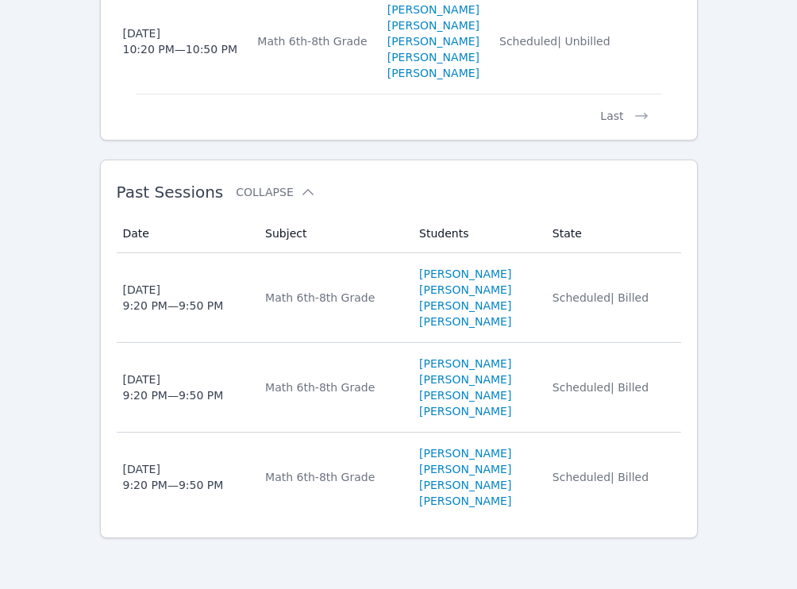
scroll to position [2096, 0]
click at [617, 124] on button "Last" at bounding box center [624, 109] width 74 height 30
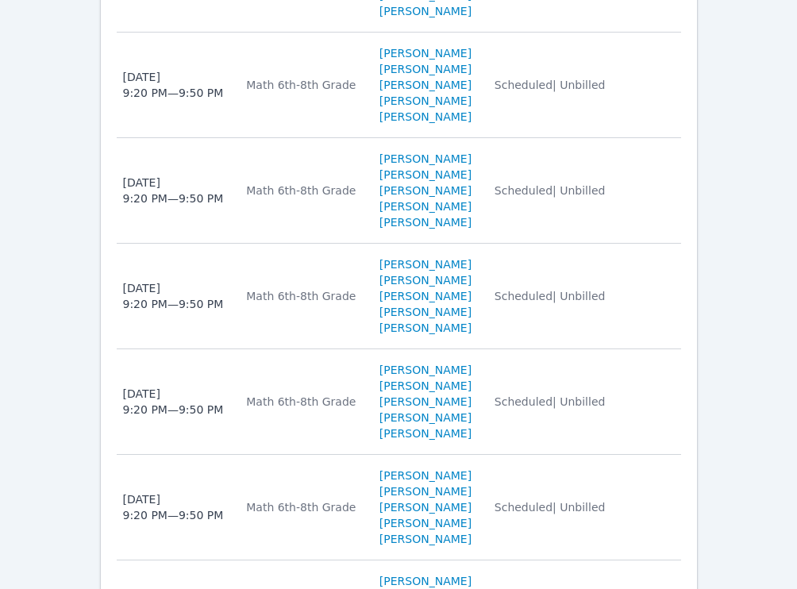
scroll to position [1048, 0]
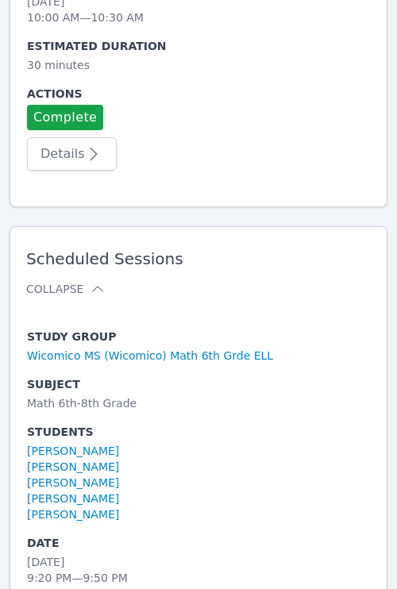
scroll to position [610, 0]
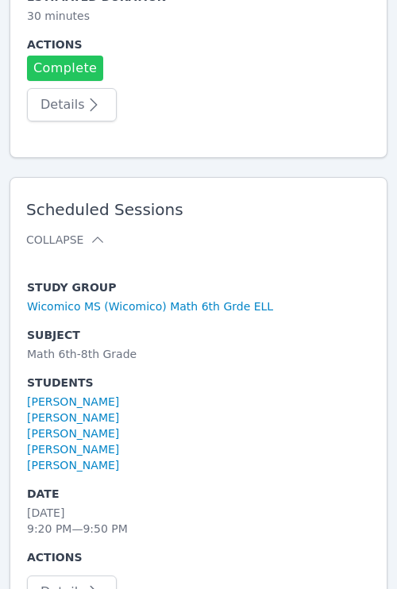
click at [78, 71] on link "Complete" at bounding box center [65, 68] width 76 height 25
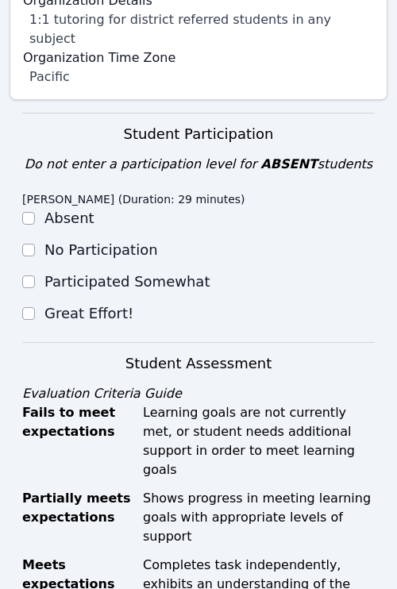
click at [59, 304] on div "Great Effort!" at bounding box center [88, 313] width 89 height 19
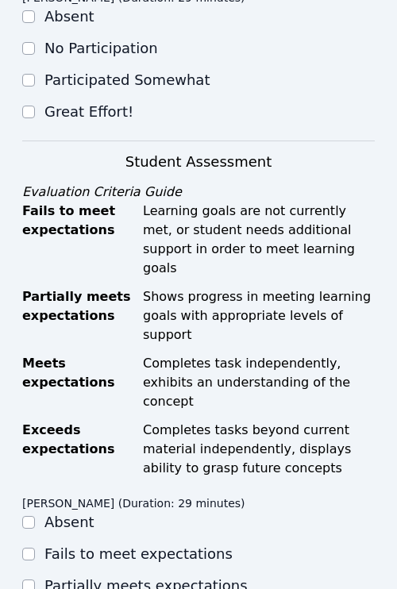
scroll to position [658, 0]
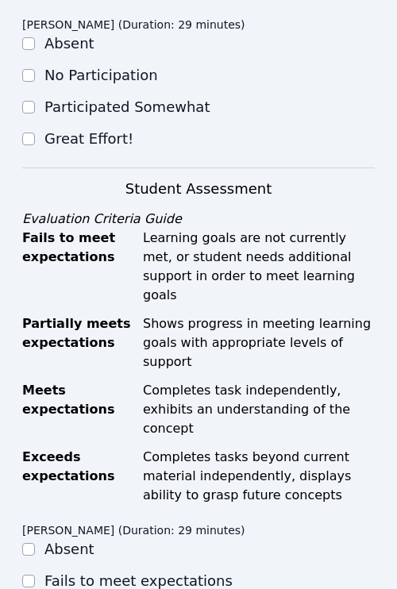
click at [44, 130] on label "Great Effort!" at bounding box center [88, 138] width 89 height 17
click at [35, 133] on input "Great Effort!" at bounding box center [28, 139] width 13 height 13
checkbox input "true"
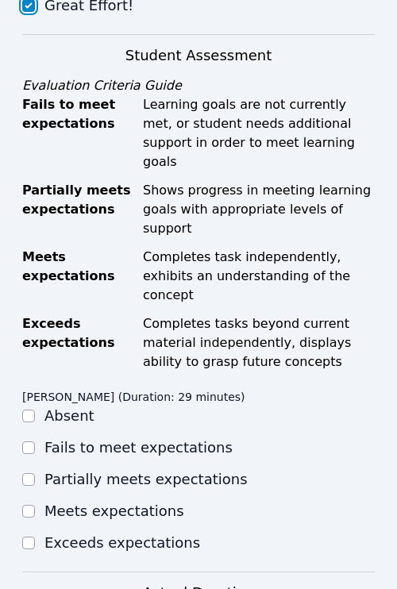
scroll to position [853, 0]
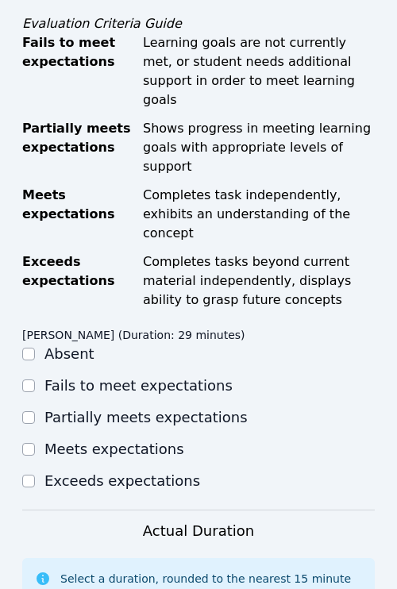
click at [57, 440] on label "Meets expectations" at bounding box center [114, 448] width 140 height 17
click at [35, 443] on input "Meets expectations" at bounding box center [28, 449] width 13 height 13
checkbox input "true"
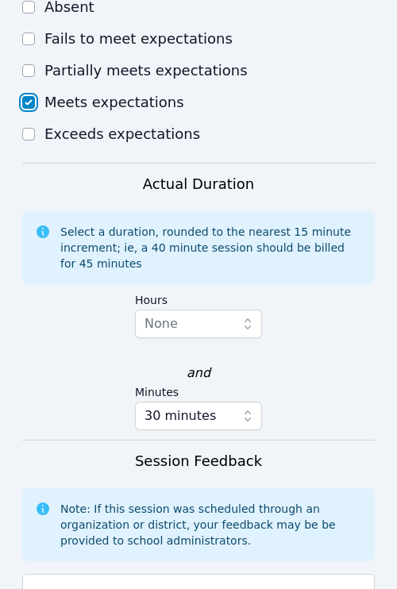
scroll to position [1272, 0]
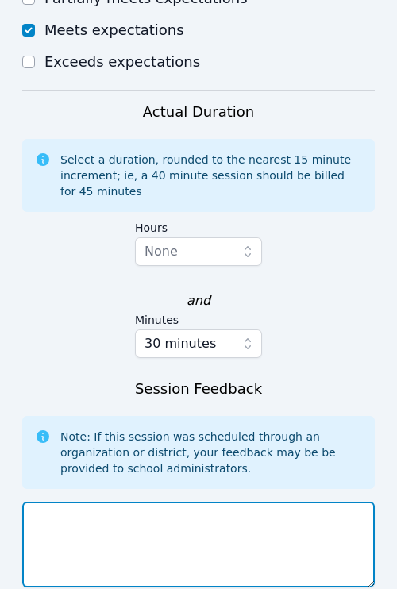
click at [129, 502] on textarea at bounding box center [198, 545] width 352 height 86
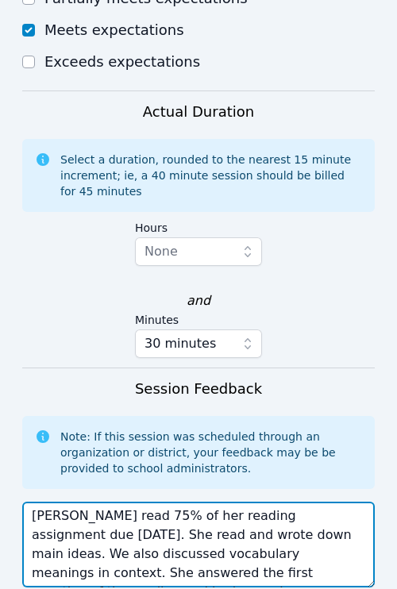
scroll to position [12, 0]
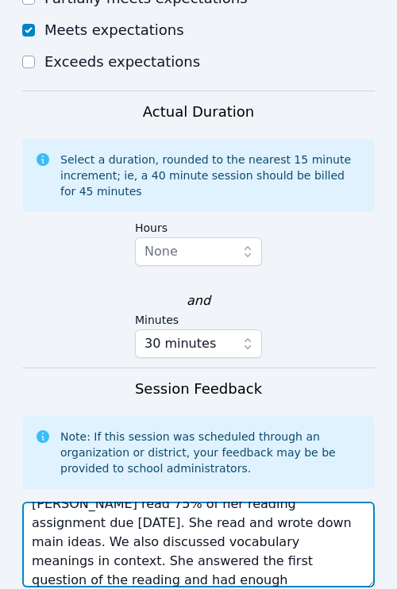
click at [68, 502] on textarea "[PERSON_NAME] read 75% of her reading assignment due [DATE]. She read and wrote…" at bounding box center [198, 545] width 352 height 86
click at [163, 502] on textarea "[PERSON_NAME] read 75% of her reading assignment due [DATE]. She read and wrote…" at bounding box center [198, 545] width 352 height 86
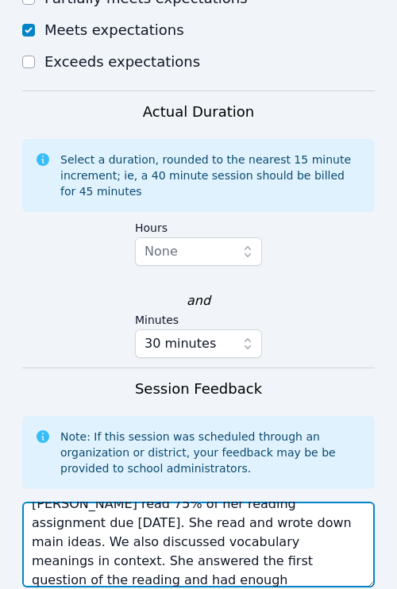
click at [163, 502] on textarea "[PERSON_NAME] read 75% of her reading assignment due [DATE]. She read and wrote…" at bounding box center [198, 545] width 352 height 86
paste textarea "identified and wrote down the main ideas, and we discussed vocabulary meanings …"
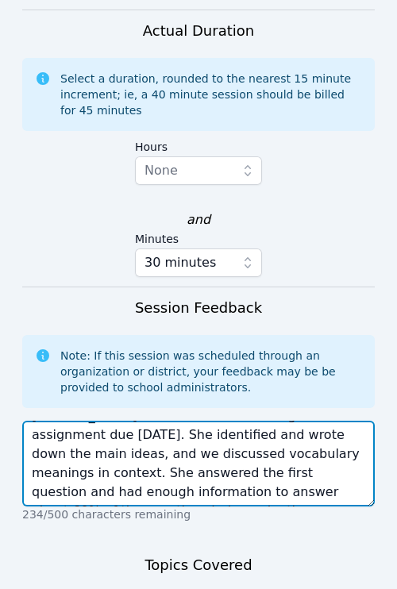
scroll to position [1365, 0]
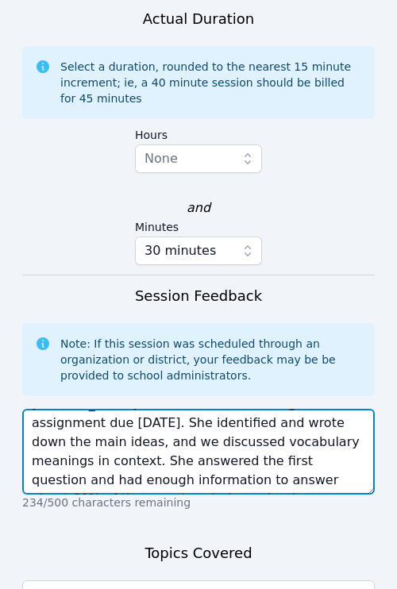
click at [197, 409] on textarea "[PERSON_NAME] read 75% of her reading assignment due [DATE]. She identified and…" at bounding box center [198, 452] width 352 height 86
type textarea "[PERSON_NAME] read 75% of her reading assignment due [DATE]. She identified and…"
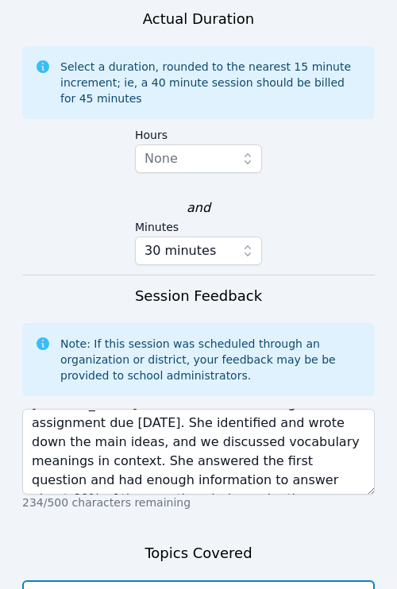
paste textarea "[PERSON_NAME] read 75% of her reading assignment due [DATE]. She identified and…"
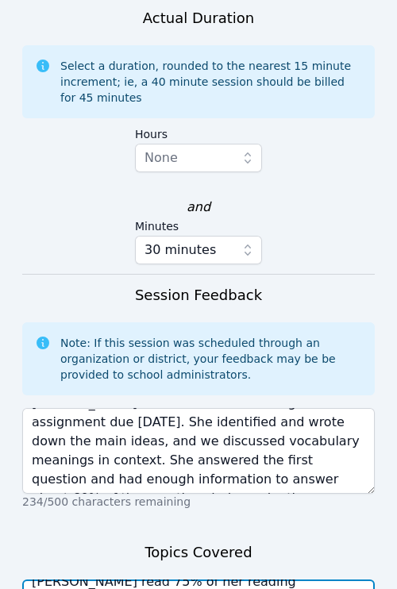
scroll to position [1468, 0]
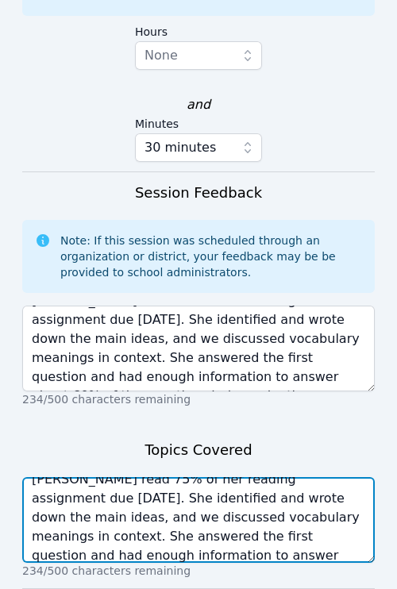
type textarea "[PERSON_NAME] read 75% of her reading assignment due [DATE]. She identified and…"
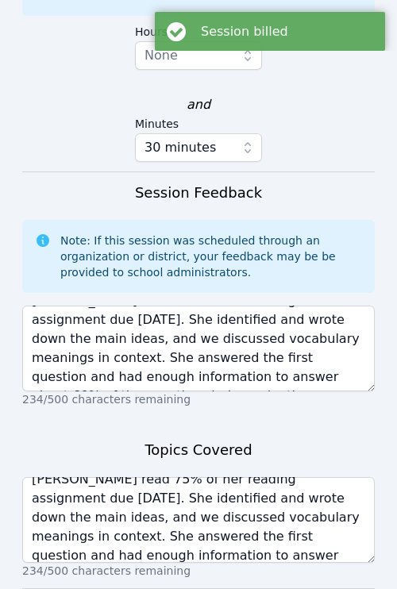
scroll to position [0, 0]
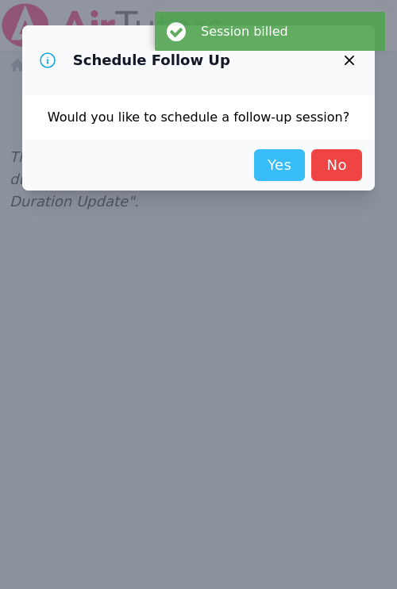
click at [273, 160] on link "Yes" at bounding box center [279, 165] width 51 height 32
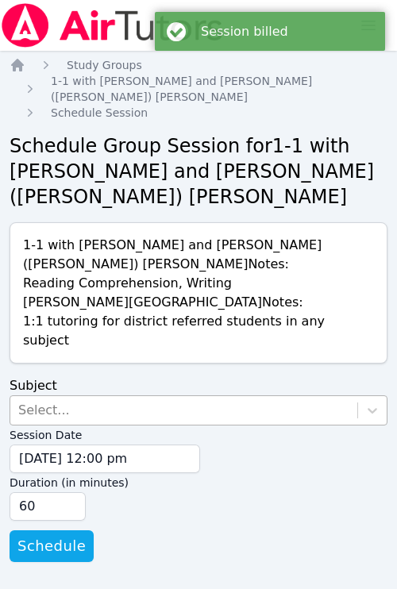
click at [138, 396] on div "Select..." at bounding box center [183, 410] width 347 height 29
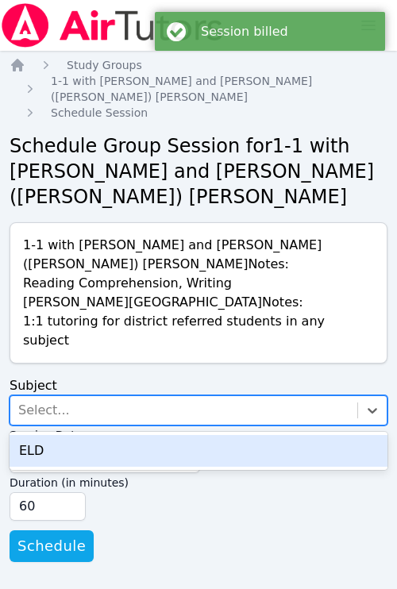
click at [126, 438] on div "ELD" at bounding box center [199, 451] width 378 height 32
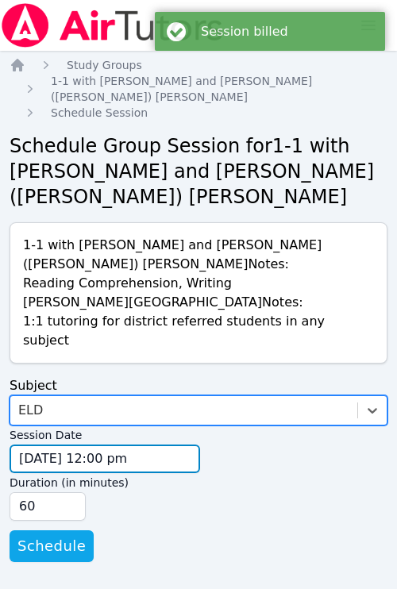
click at [130, 448] on input "[DATE] 12:00 pm" at bounding box center [105, 458] width 190 height 29
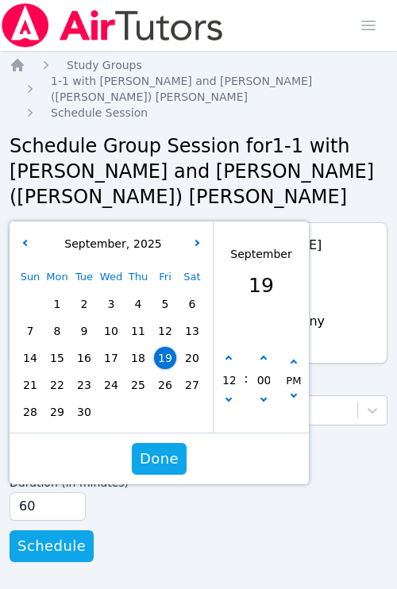
click at [167, 374] on span "26" at bounding box center [165, 385] width 22 height 22
click at [228, 395] on icon "button" at bounding box center [228, 398] width 6 height 6
type input "[DATE] 11:00 am"
type input "11"
click at [228, 395] on icon "button" at bounding box center [228, 398] width 6 height 6
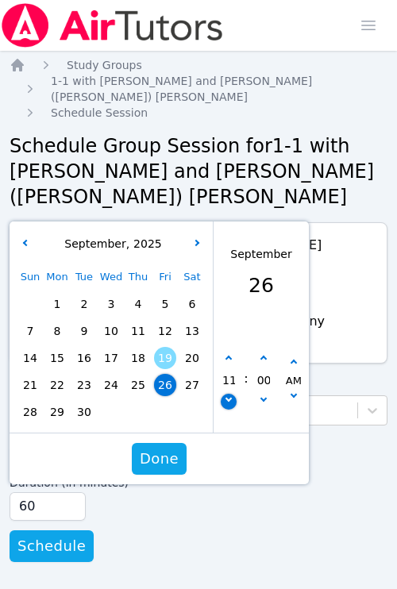
type input "[DATE] 10:00 am"
type input "10"
click at [155, 448] on span "Done" at bounding box center [159, 459] width 39 height 22
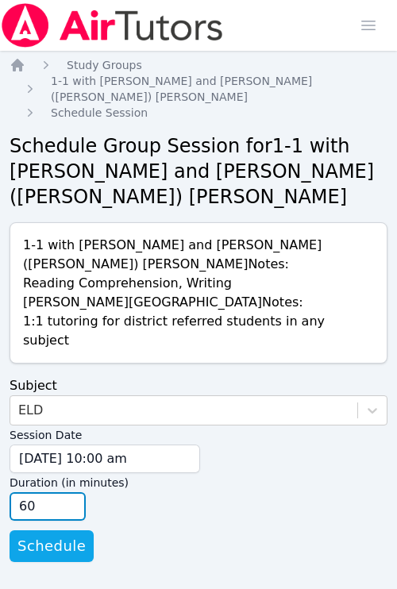
click at [75, 492] on input "45" at bounding box center [48, 506] width 76 height 29
type input "30"
click at [75, 492] on input "30" at bounding box center [48, 506] width 76 height 29
click at [128, 510] on div "Session Date [DATE] 10:00 am [DATE] 10:00 am Duration (in minutes) 30" at bounding box center [199, 477] width 378 height 105
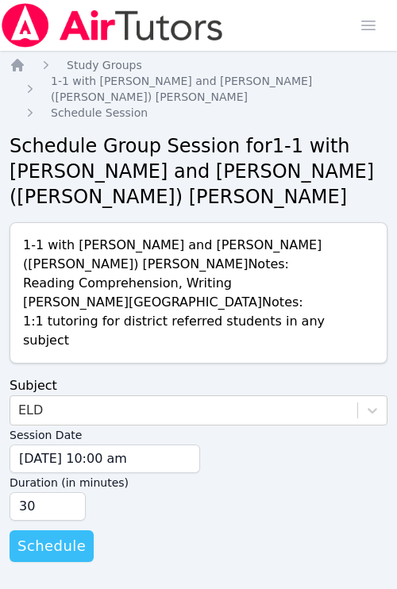
click at [63, 540] on button "Schedule" at bounding box center [52, 546] width 84 height 32
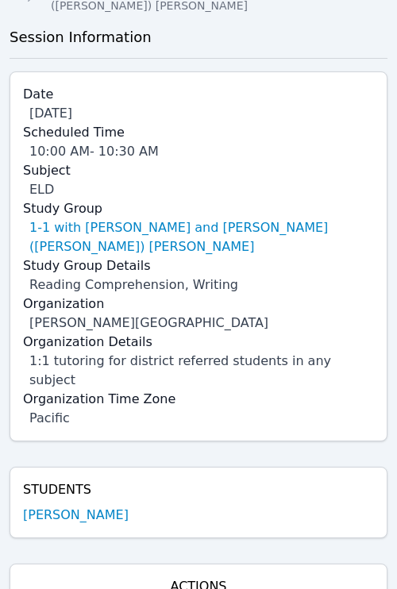
scroll to position [98, 0]
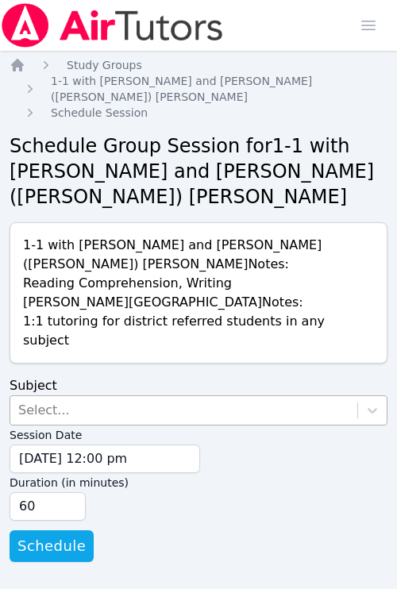
click at [83, 396] on div "Select..." at bounding box center [183, 410] width 347 height 29
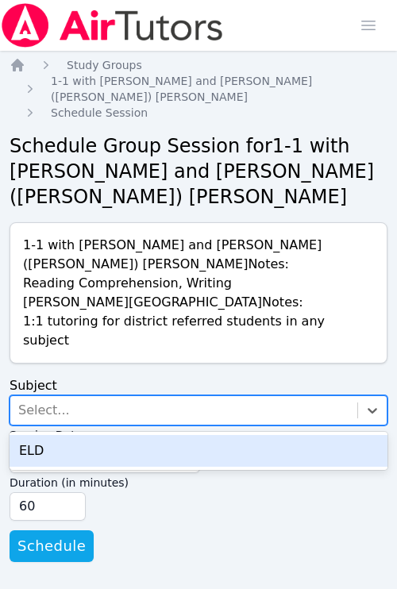
click at [75, 446] on div "ELD" at bounding box center [199, 451] width 378 height 32
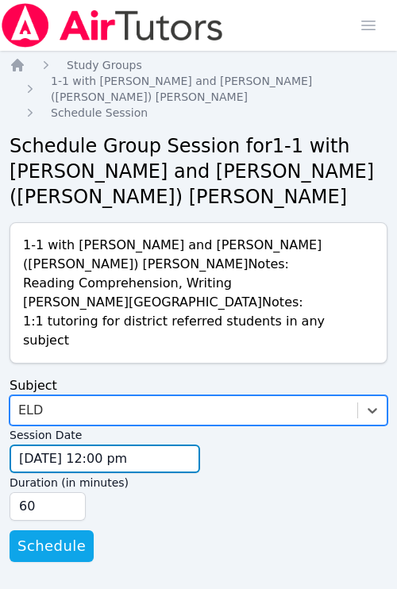
click at [92, 444] on input "[DATE] 12:00 pm" at bounding box center [105, 458] width 190 height 29
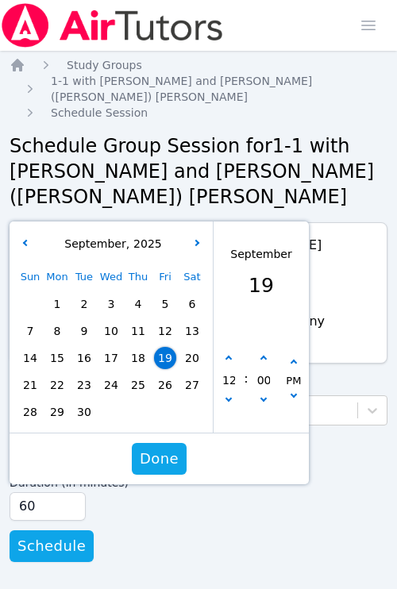
click at [105, 374] on span "24" at bounding box center [111, 385] width 22 height 22
click at [227, 395] on icon "button" at bounding box center [228, 398] width 6 height 6
type input "[DATE] 11:00 am"
type input "11"
click at [227, 395] on icon "button" at bounding box center [228, 398] width 6 height 6
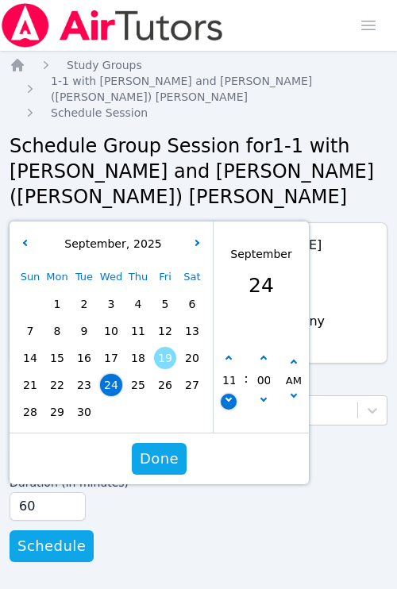
type input "[DATE] 10:00 am"
type input "10"
click at [175, 448] on span "Done" at bounding box center [159, 459] width 39 height 22
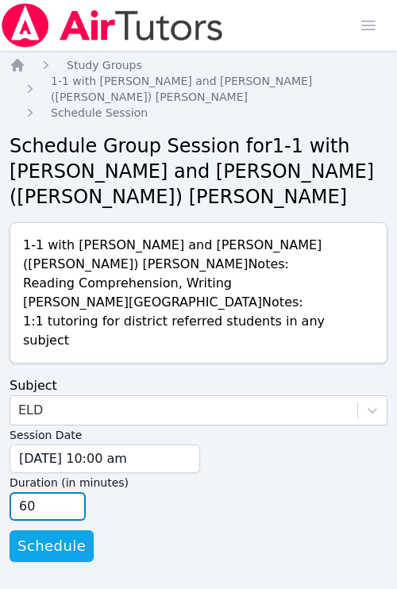
click at [75, 496] on input "45" at bounding box center [48, 506] width 76 height 29
type input "30"
click at [75, 496] on input "30" at bounding box center [48, 506] width 76 height 29
click at [118, 497] on div "Duration (in minutes) 30" at bounding box center [199, 497] width 378 height 48
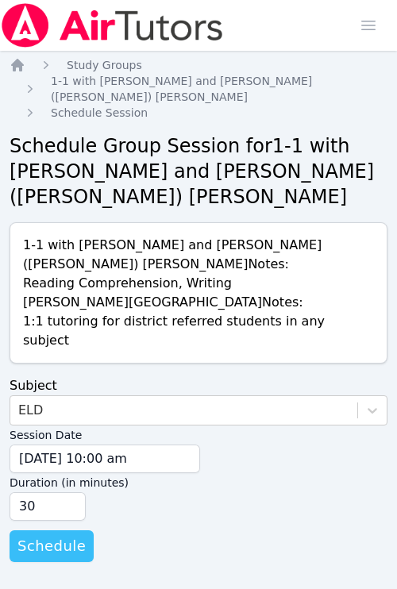
click at [82, 530] on button "Schedule" at bounding box center [52, 546] width 84 height 32
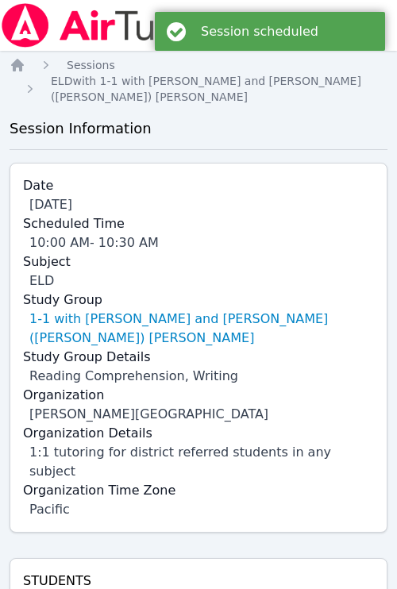
click at [375, 21] on div "Session scheduled" at bounding box center [270, 31] width 230 height 39
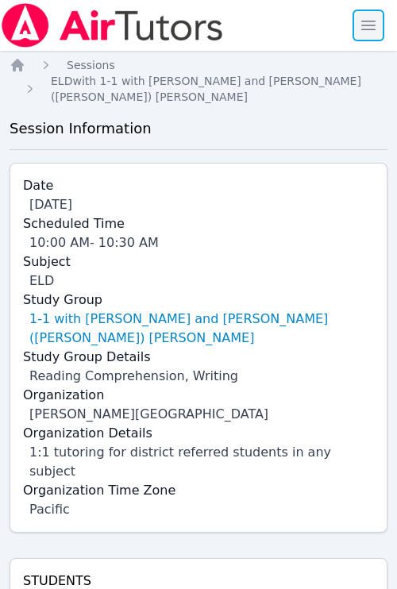
click at [362, 22] on span "button" at bounding box center [368, 25] width 35 height 35
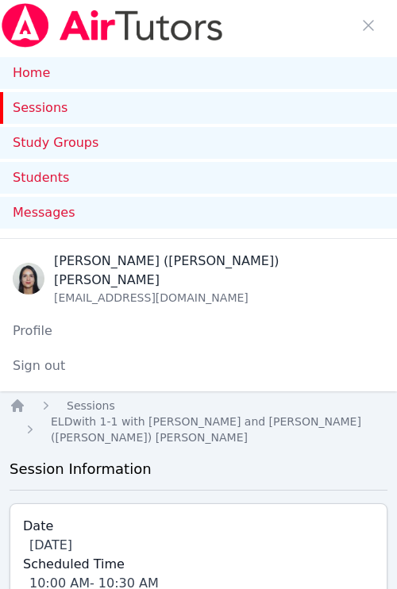
click at [39, 111] on link "Sessions" at bounding box center [198, 108] width 397 height 32
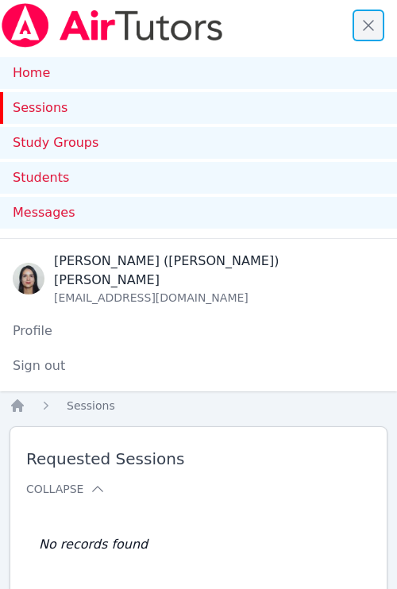
click at [360, 23] on span "button" at bounding box center [368, 25] width 35 height 35
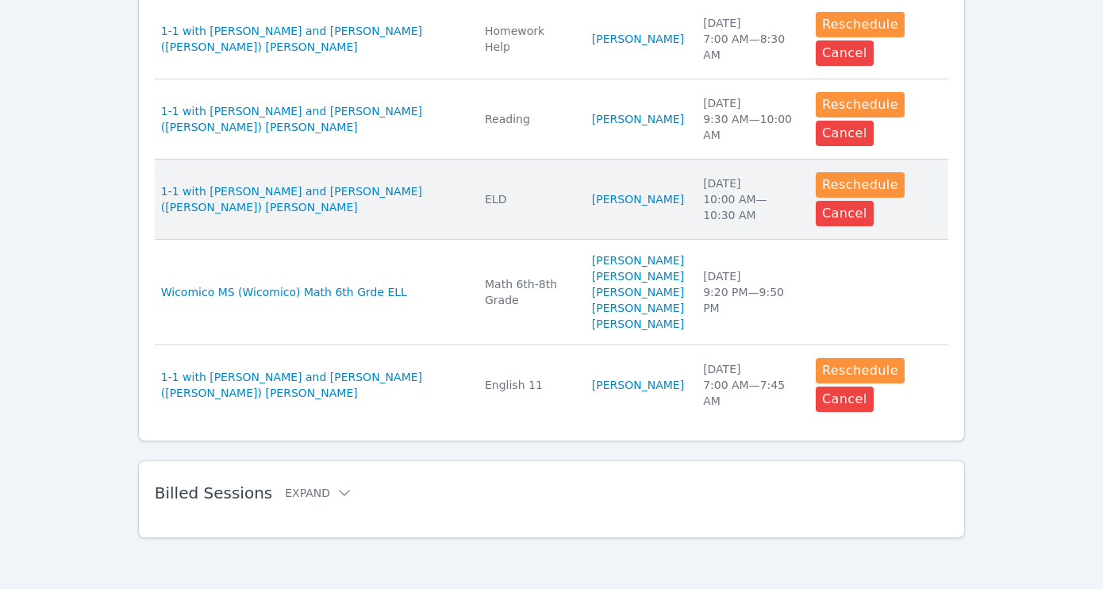
scroll to position [1119, 0]
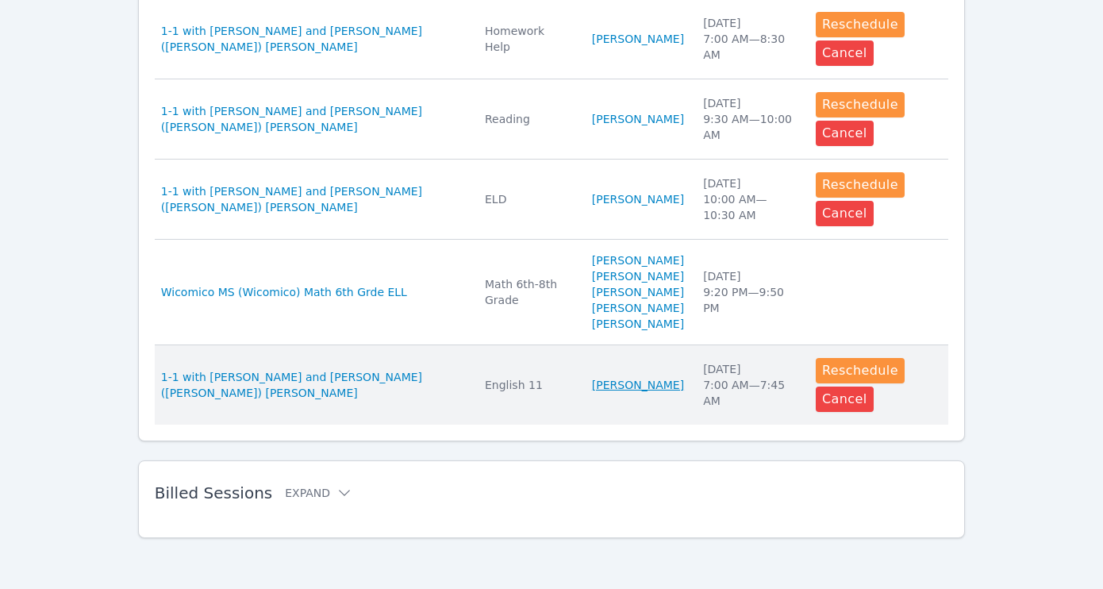
click at [396, 383] on link "[PERSON_NAME]" at bounding box center [638, 385] width 92 height 16
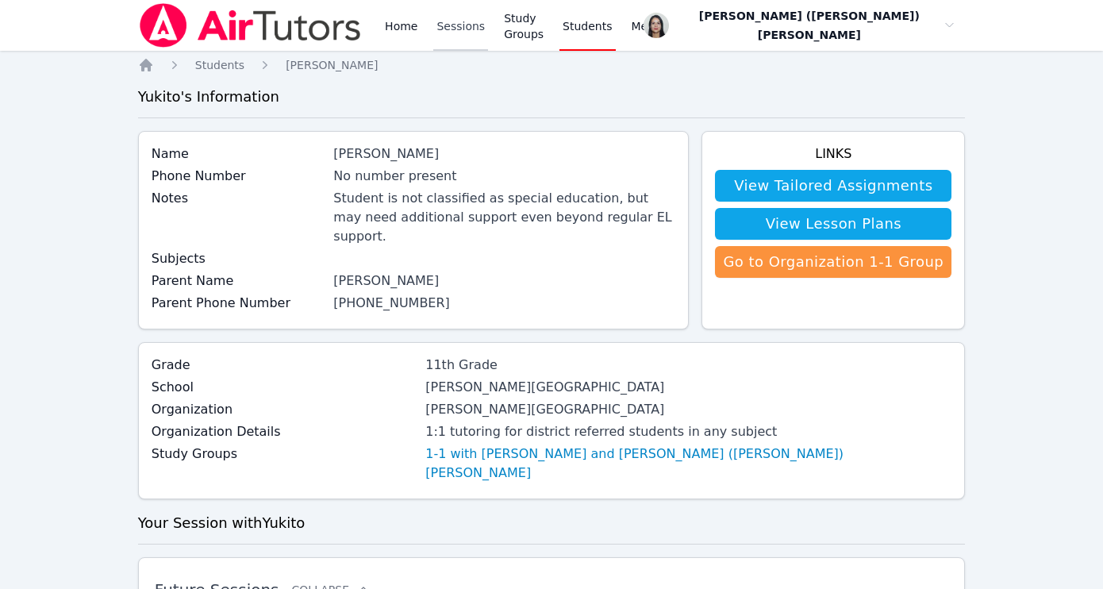
click at [396, 21] on link "Sessions" at bounding box center [460, 25] width 55 height 51
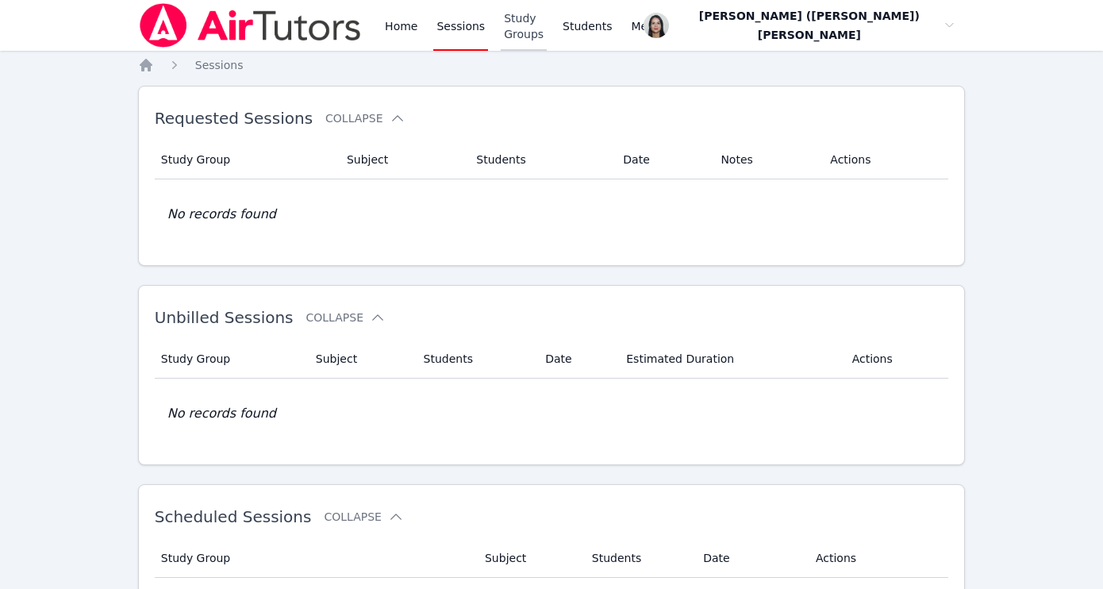
click at [396, 30] on link "Study Groups" at bounding box center [524, 25] width 46 height 51
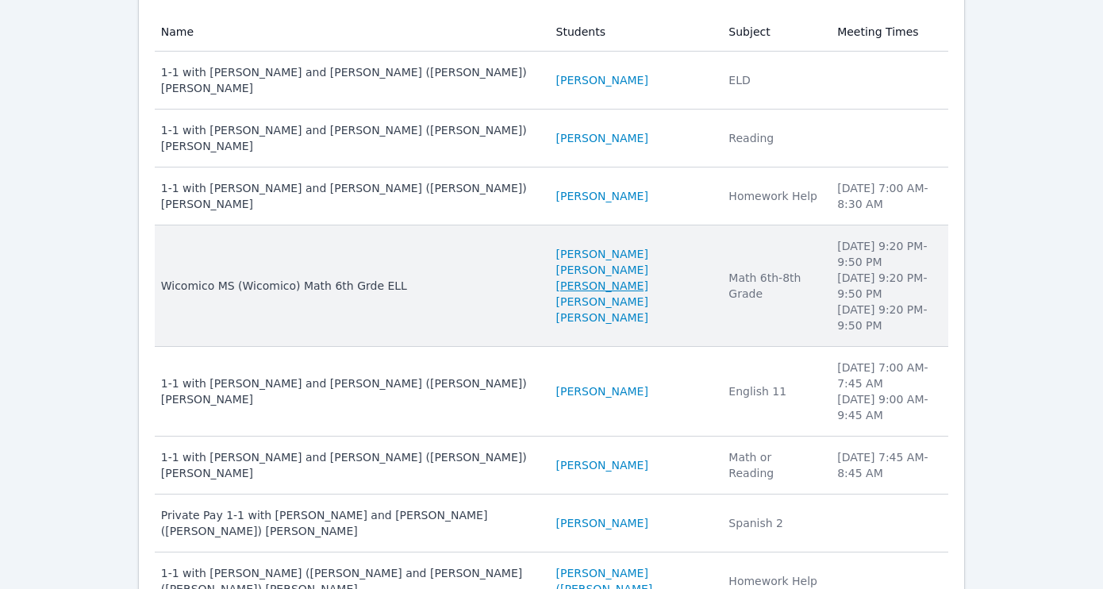
scroll to position [284, 0]
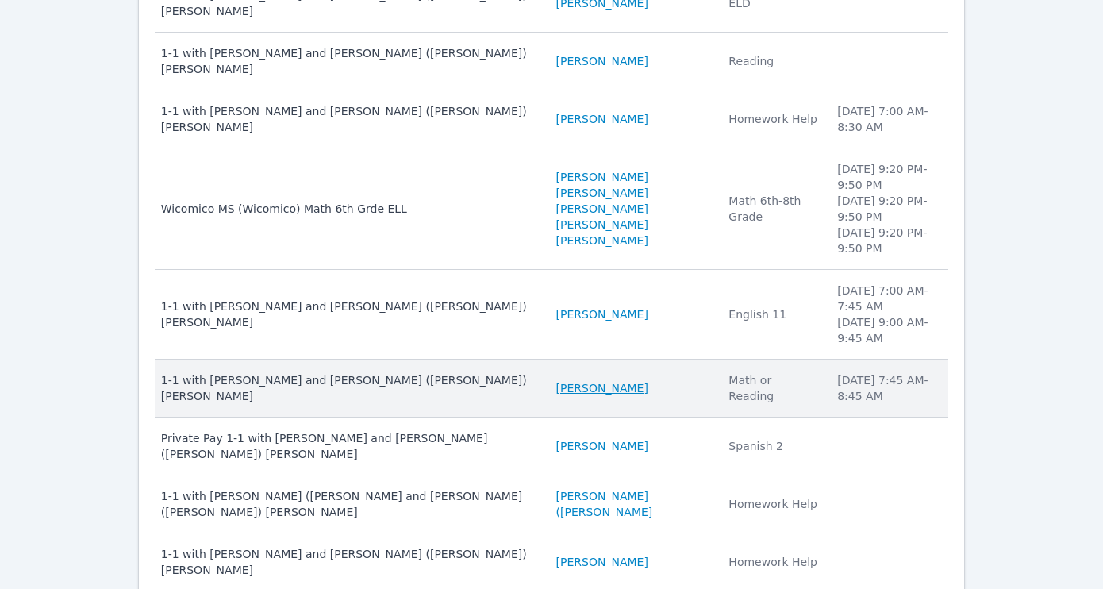
click at [396, 380] on link "[PERSON_NAME]" at bounding box center [602, 388] width 92 height 16
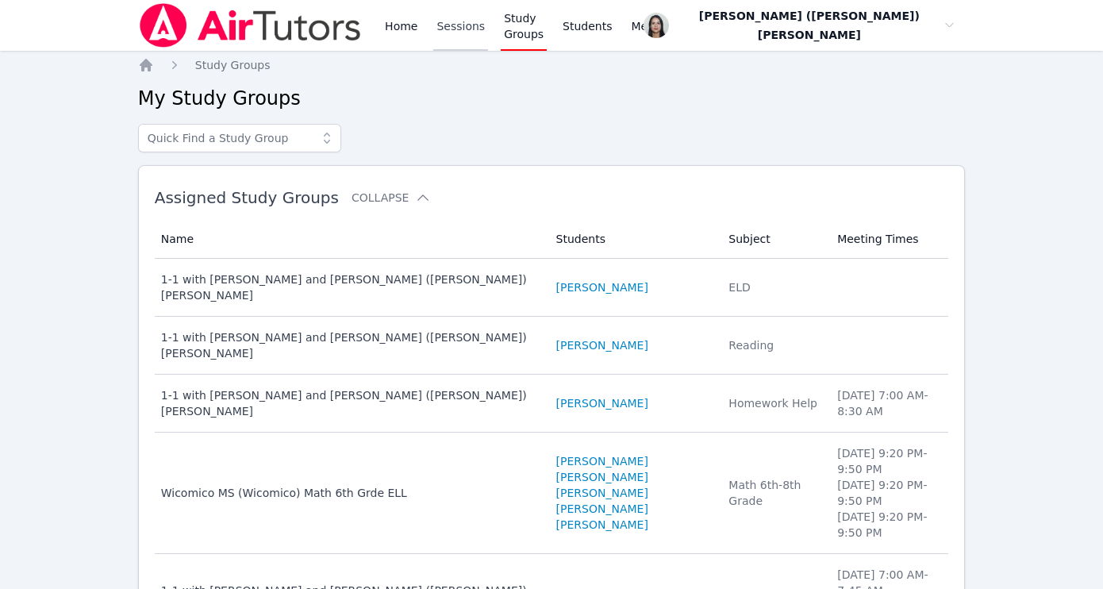
click at [396, 26] on link "Sessions" at bounding box center [460, 25] width 55 height 51
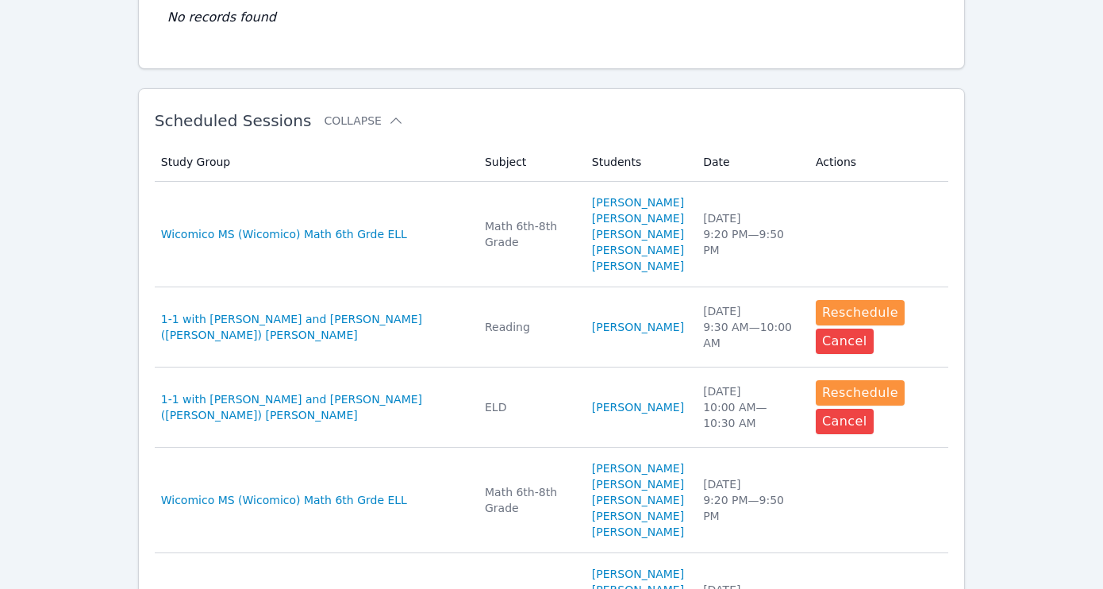
scroll to position [398, 0]
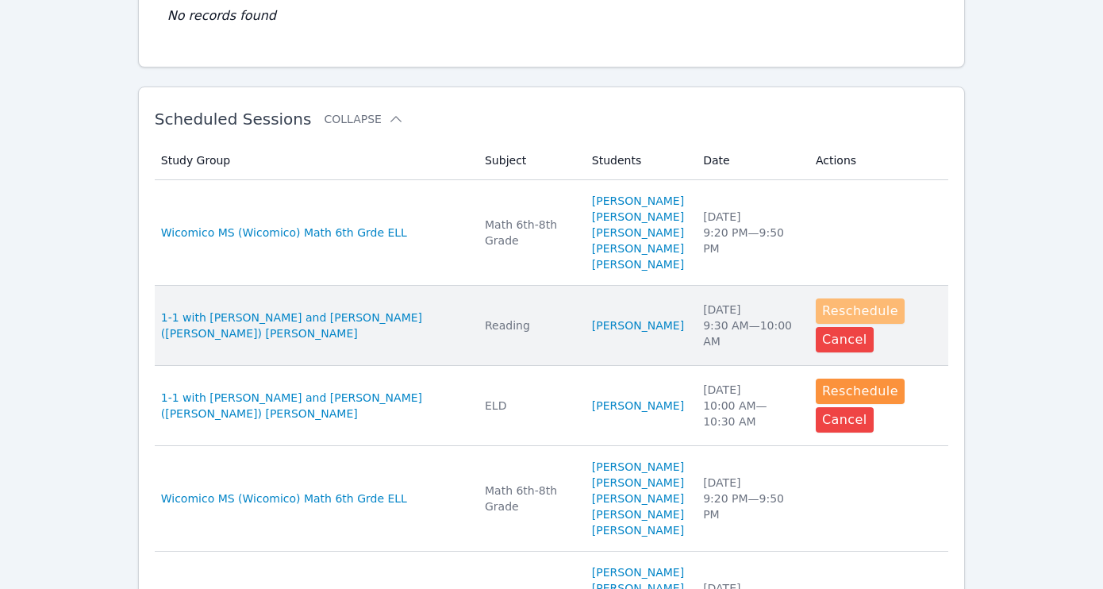
click at [396, 324] on button "Reschedule" at bounding box center [860, 310] width 89 height 25
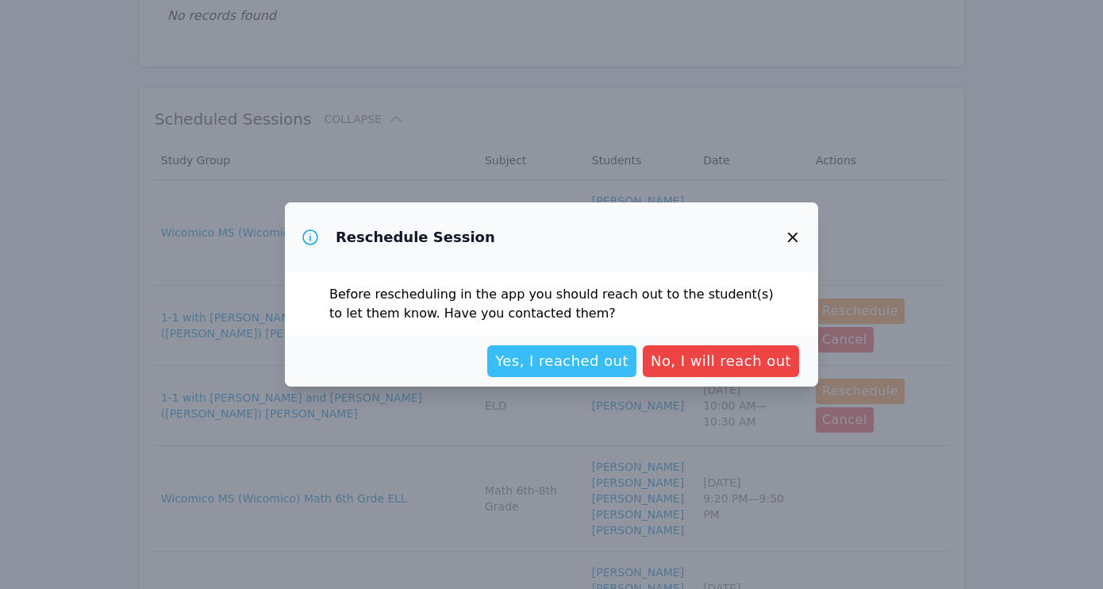
click at [396, 365] on span "Yes, I reached out" at bounding box center [561, 361] width 133 height 22
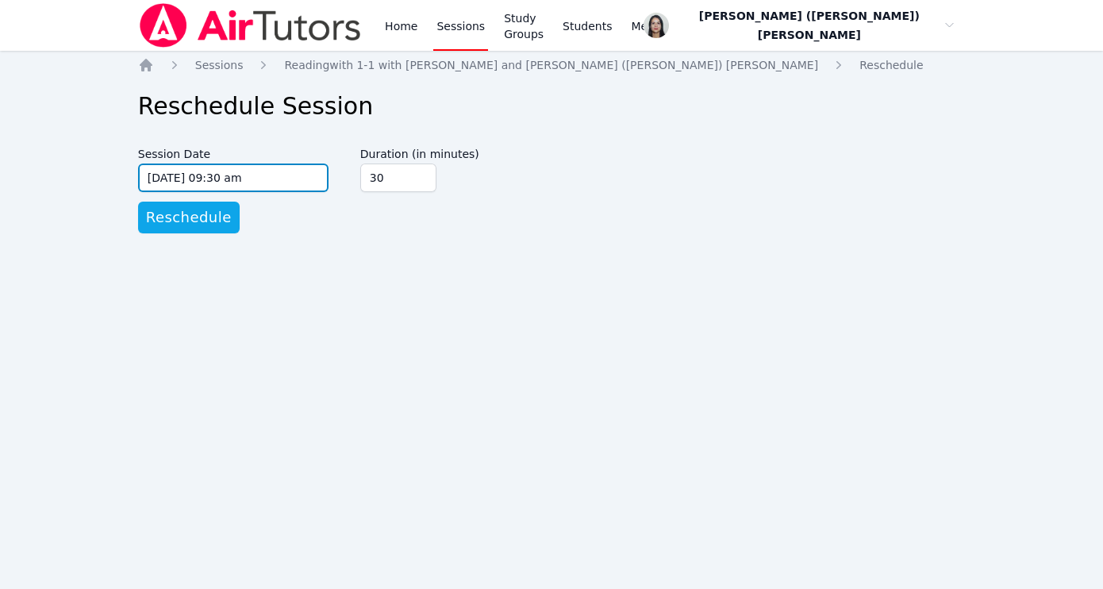
click at [252, 175] on input "[DATE] 09:30 am" at bounding box center [233, 177] width 190 height 29
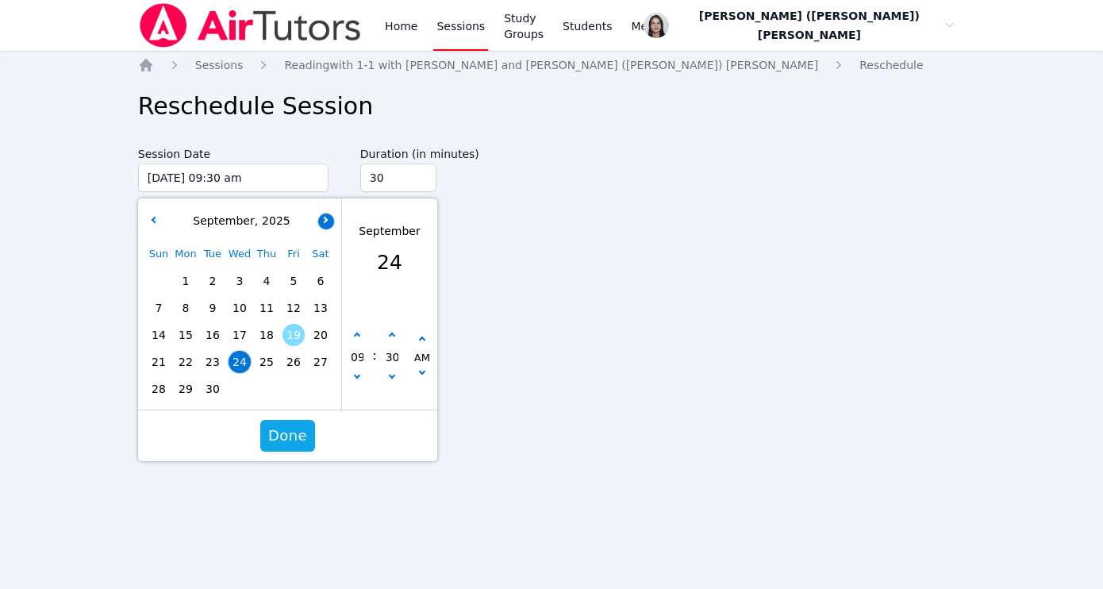
click at [323, 215] on button "button" at bounding box center [326, 221] width 16 height 16
click at [244, 276] on span "1" at bounding box center [240, 281] width 22 height 22
type input "[DATE] 09:30 am"
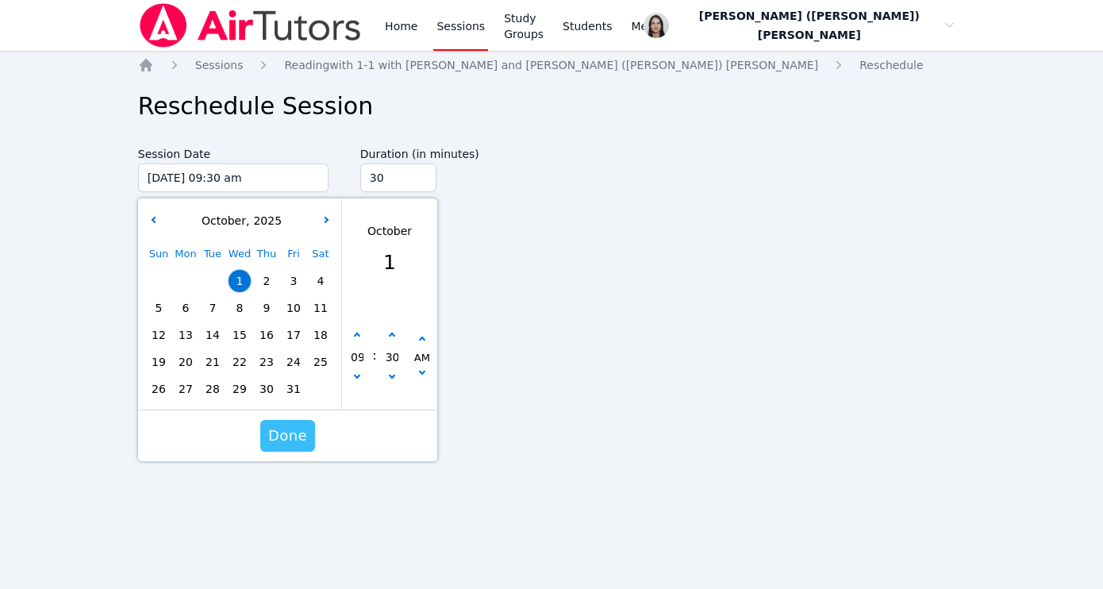
click at [287, 437] on span "Done" at bounding box center [287, 436] width 39 height 22
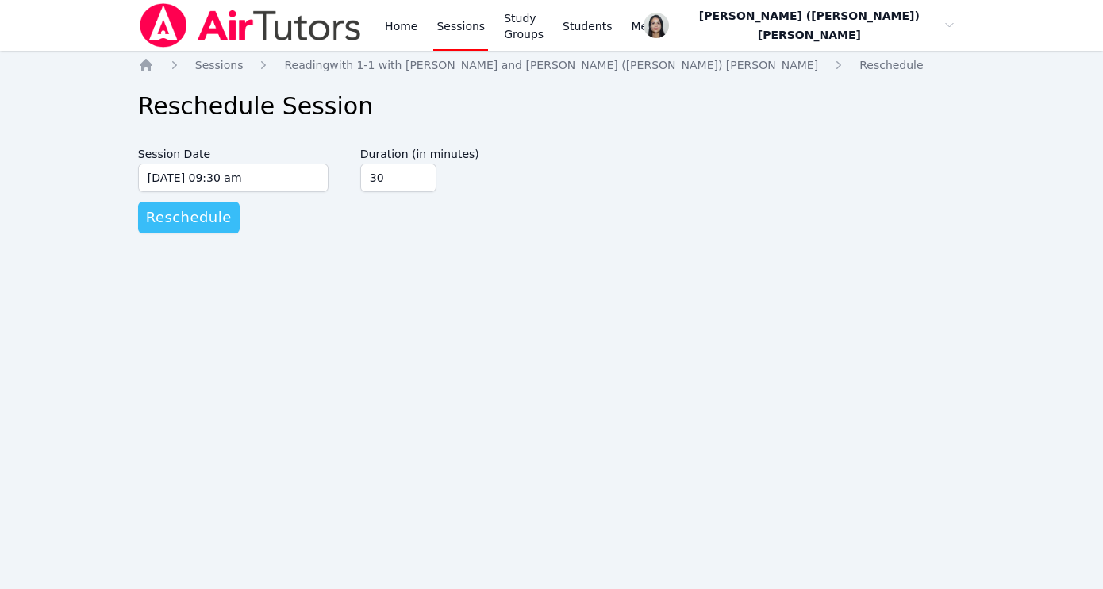
click at [190, 225] on span "Reschedule" at bounding box center [189, 217] width 86 height 22
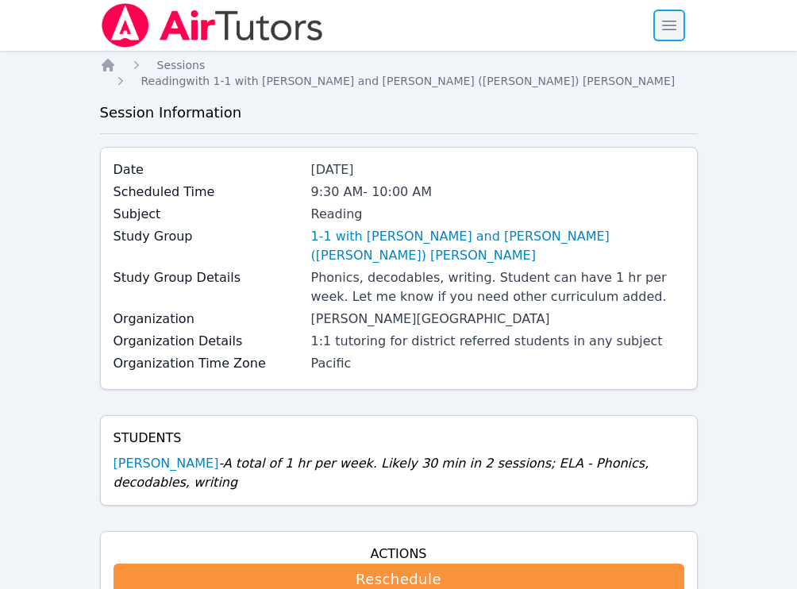
click at [396, 22] on span "button" at bounding box center [669, 25] width 35 height 35
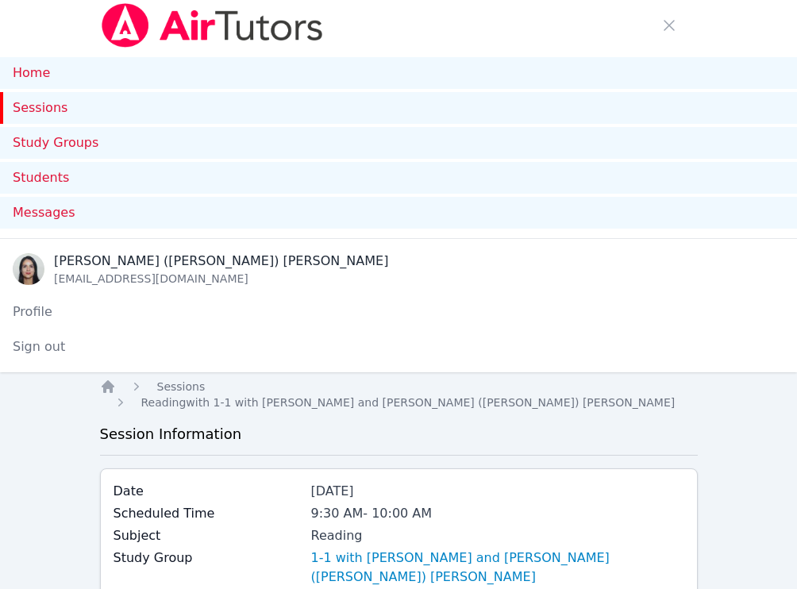
click at [62, 113] on link "Sessions" at bounding box center [398, 108] width 797 height 32
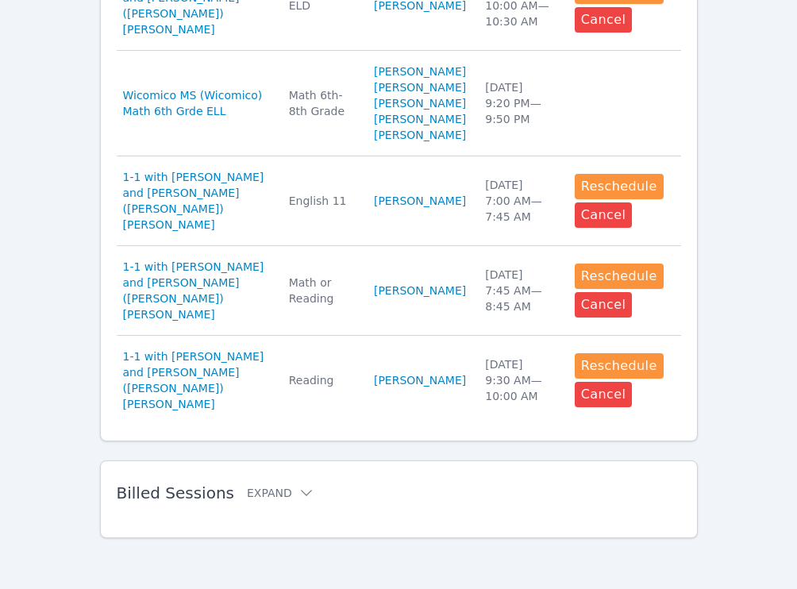
scroll to position [1560, 0]
